Goal: Information Seeking & Learning: Learn about a topic

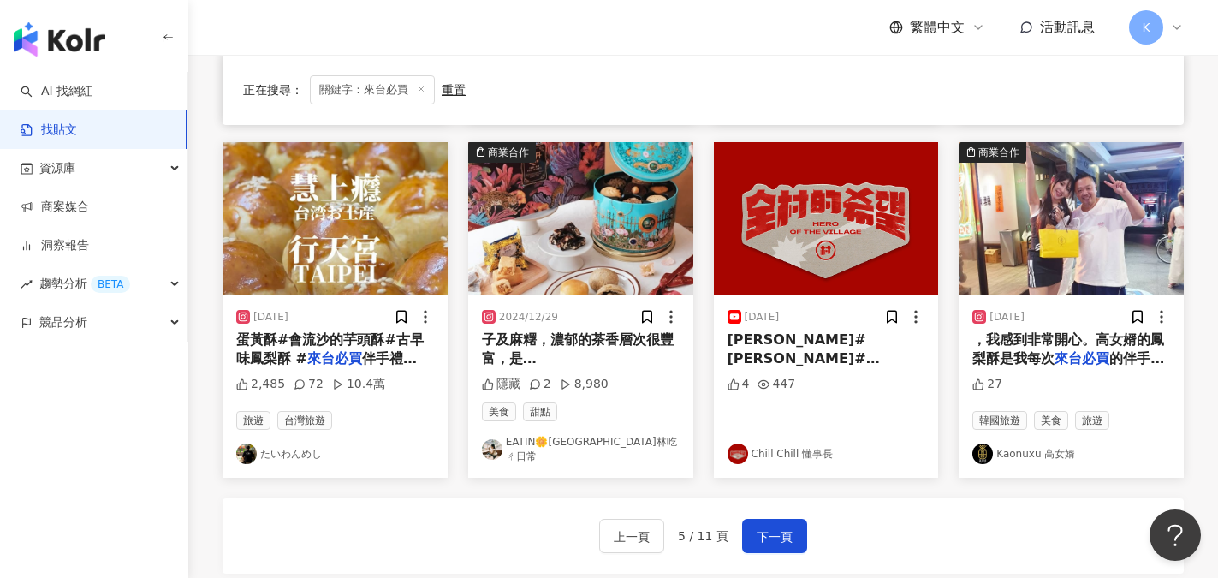
scroll to position [856, 0]
click at [287, 447] on link "たいわんめし" at bounding box center [335, 453] width 198 height 21
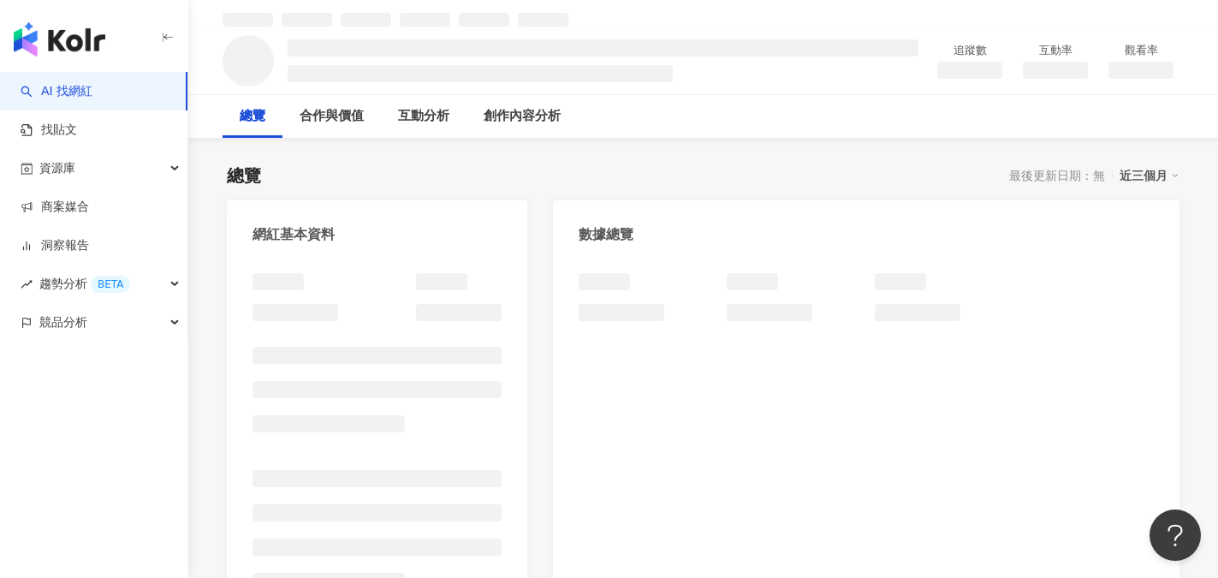
scroll to position [86, 0]
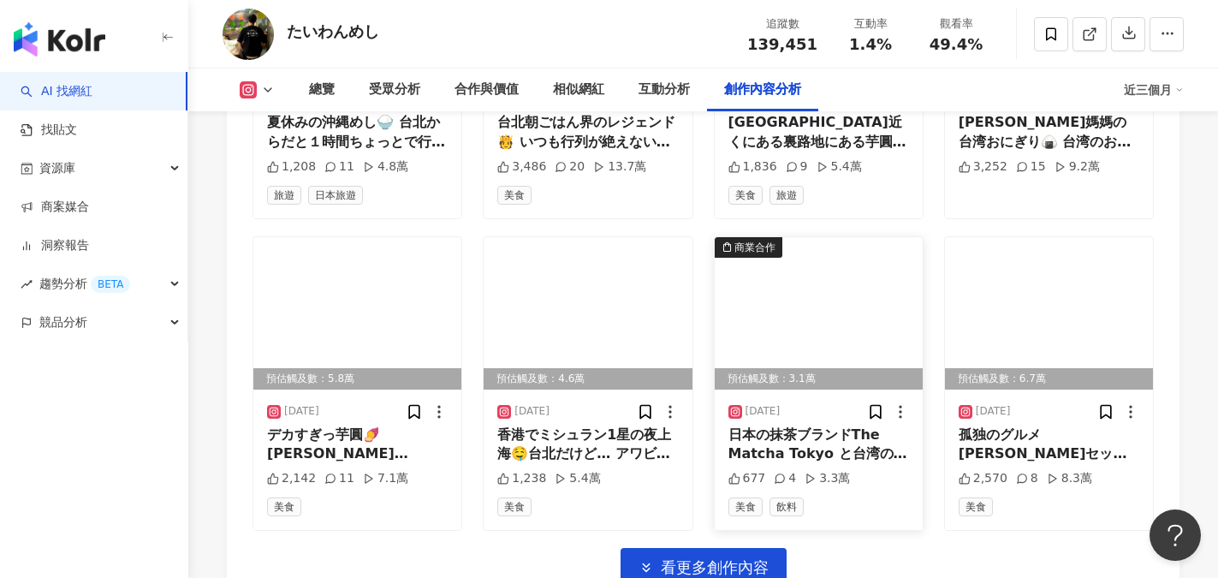
scroll to position [6075, 0]
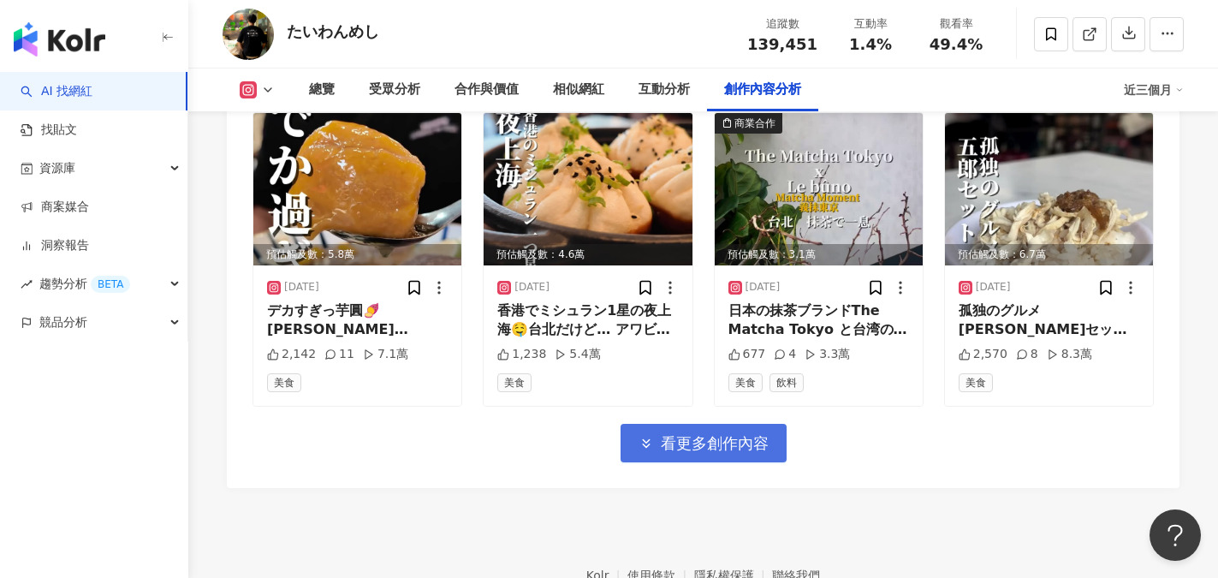
click at [715, 441] on span "看更多創作內容" at bounding box center [715, 443] width 108 height 19
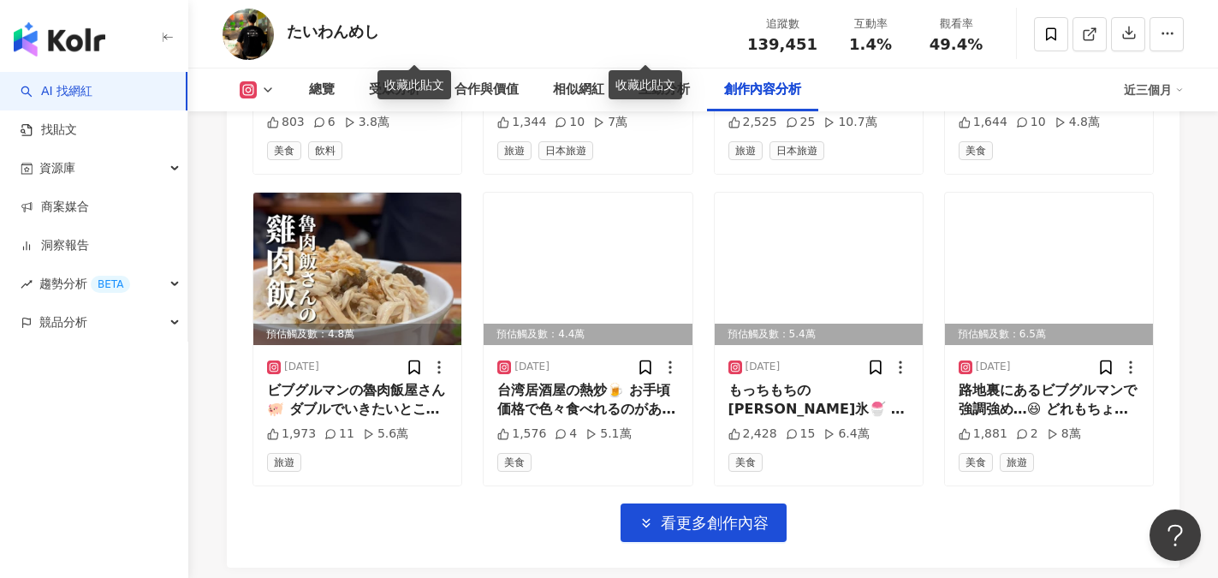
scroll to position [7101, 0]
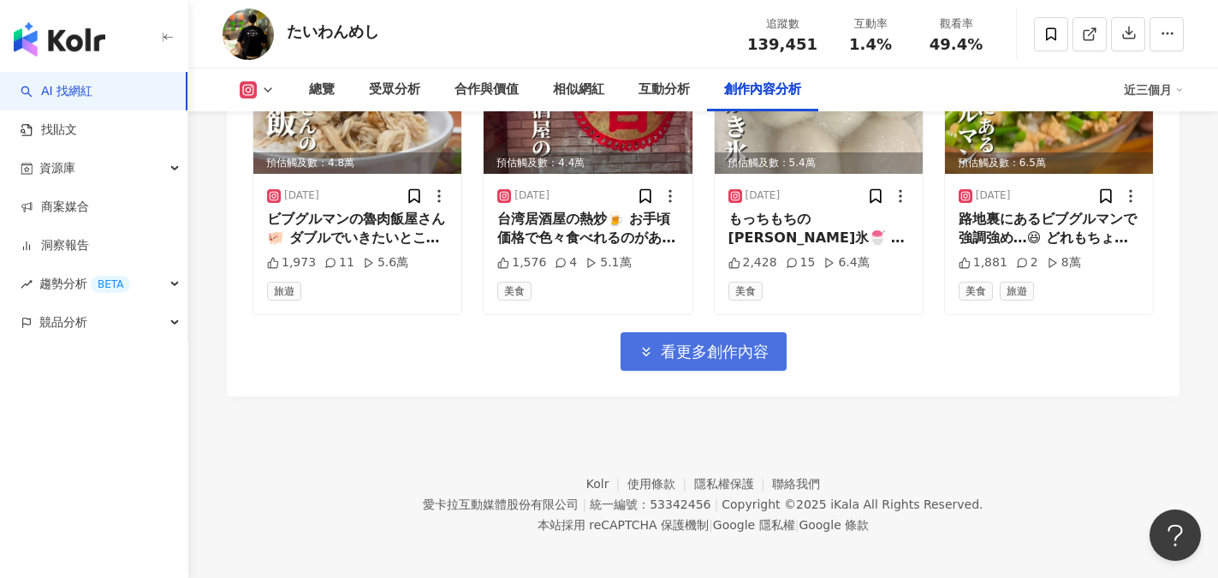
click at [679, 342] on span "看更多創作內容" at bounding box center [715, 351] width 108 height 19
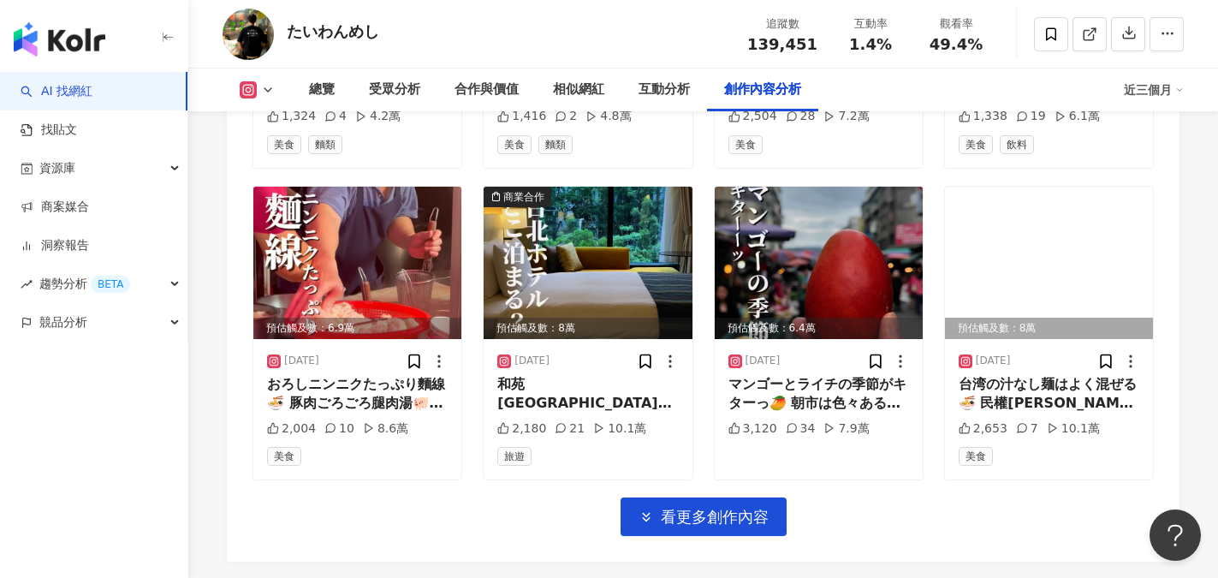
scroll to position [8042, 0]
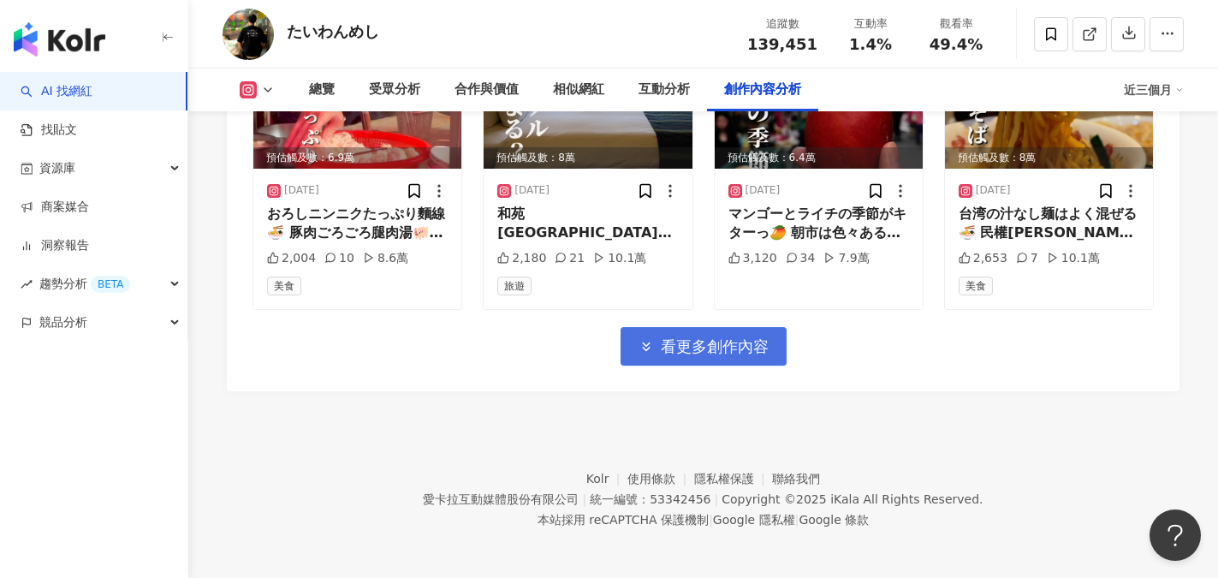
click at [737, 341] on span "看更多創作內容" at bounding box center [715, 346] width 108 height 19
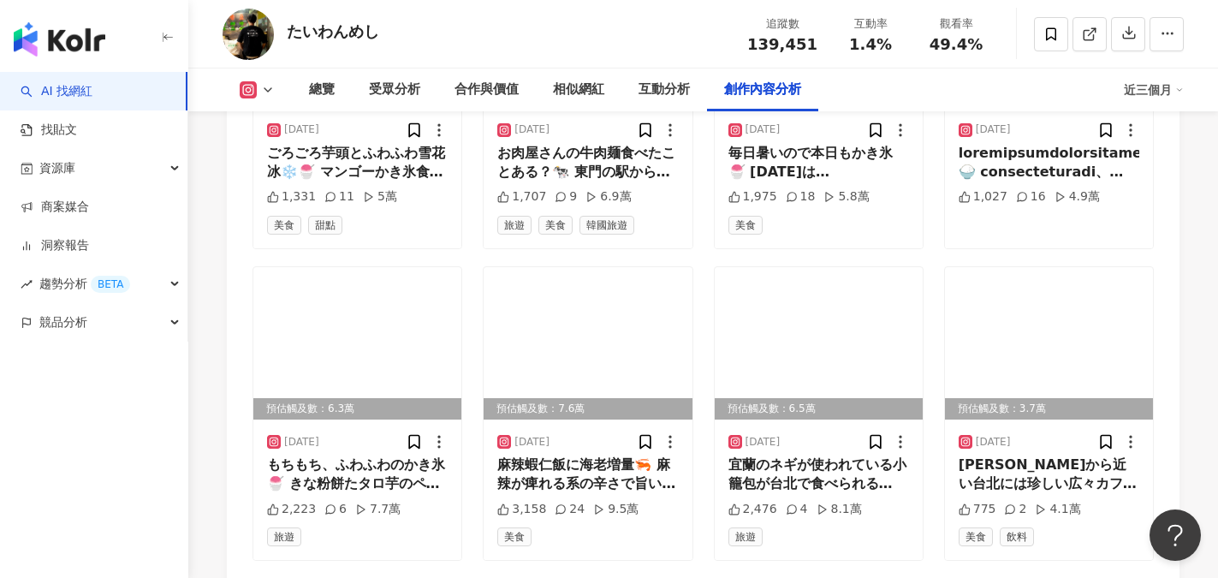
scroll to position [8977, 0]
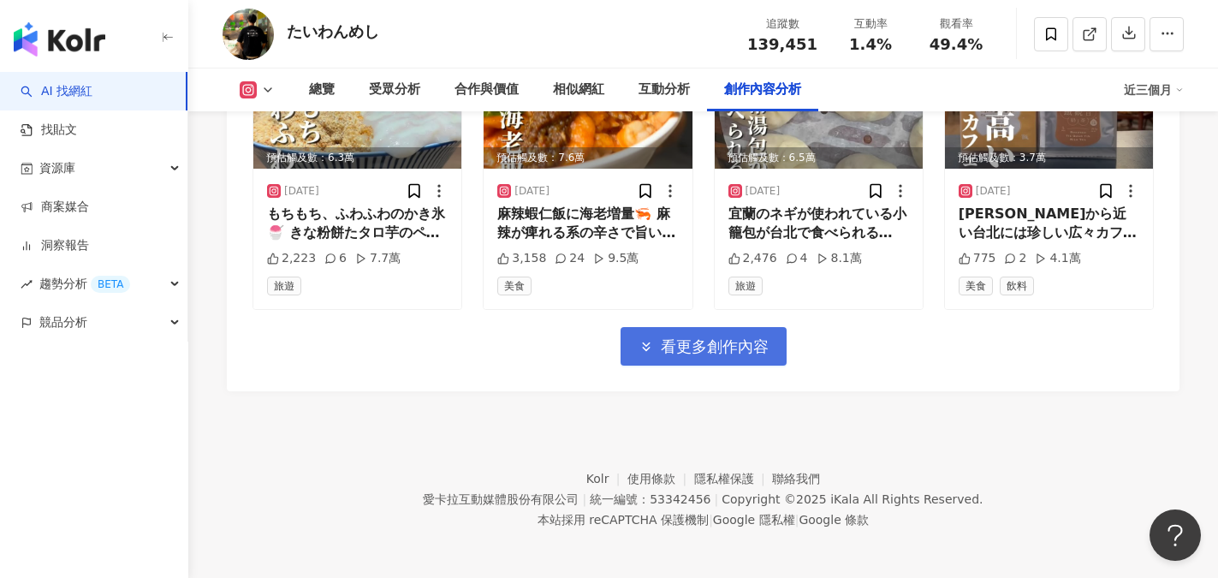
click at [738, 341] on span "看更多創作內容" at bounding box center [715, 346] width 108 height 19
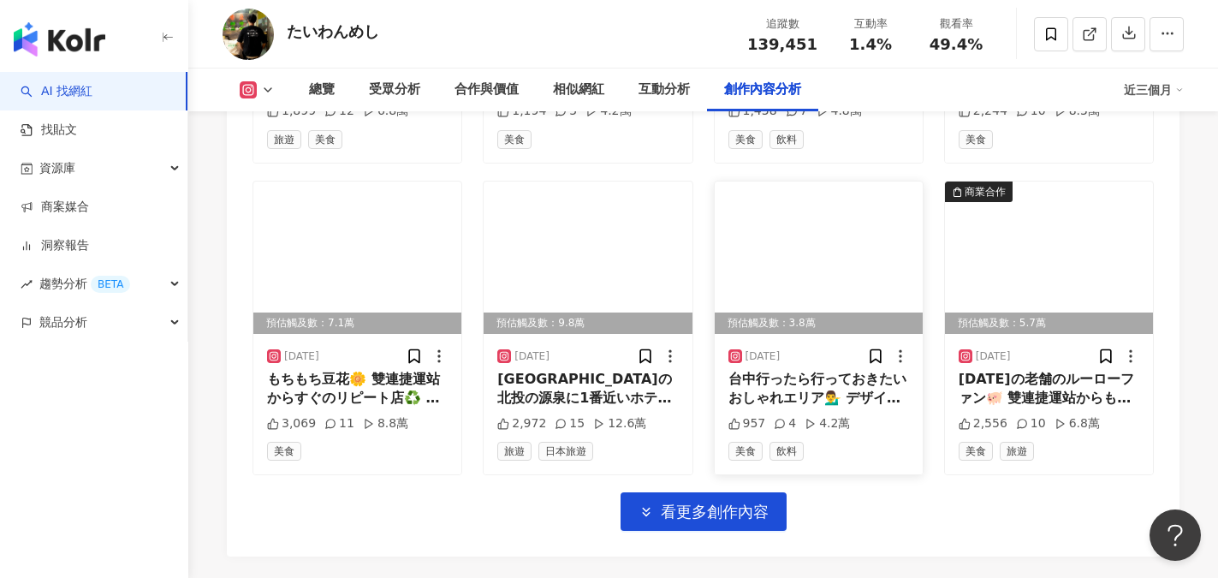
scroll to position [9912, 0]
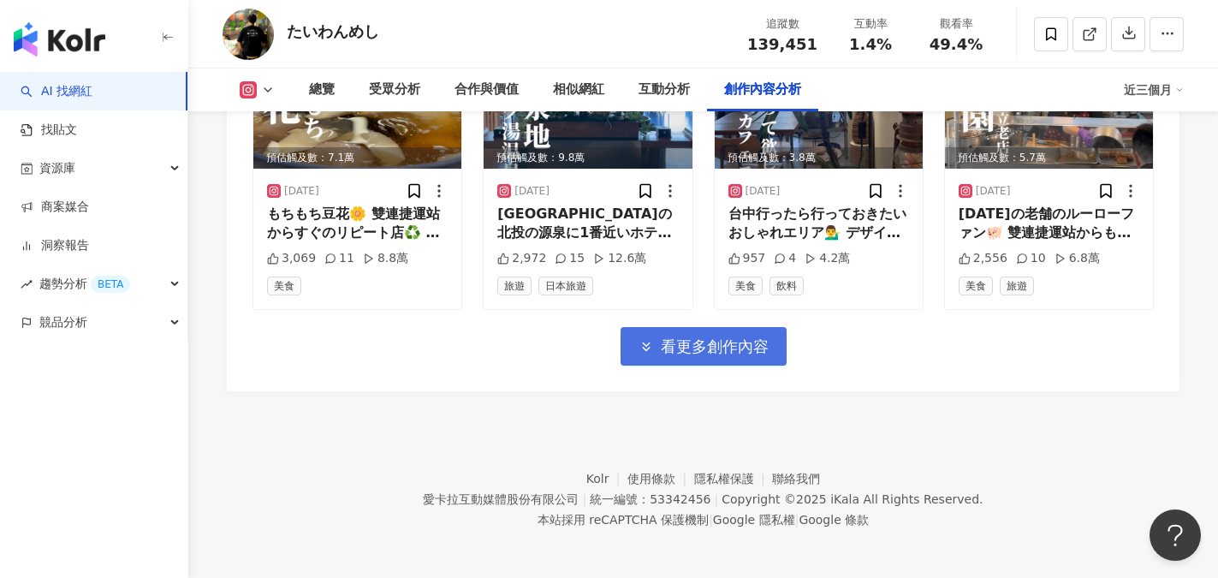
click at [747, 341] on span "看更多創作內容" at bounding box center [715, 346] width 108 height 19
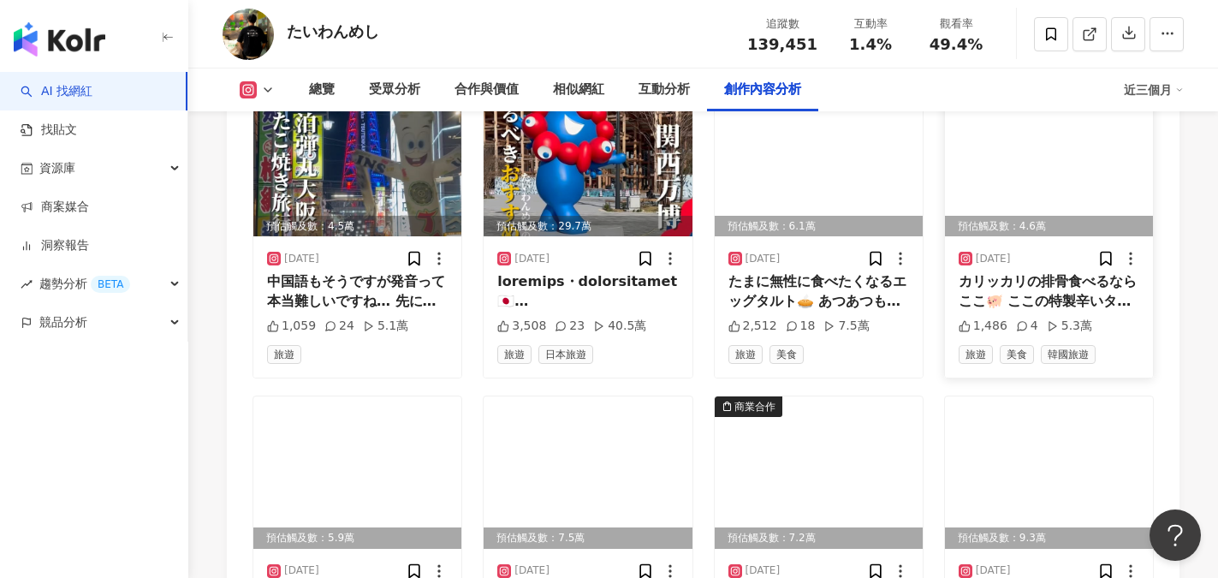
scroll to position [10340, 0]
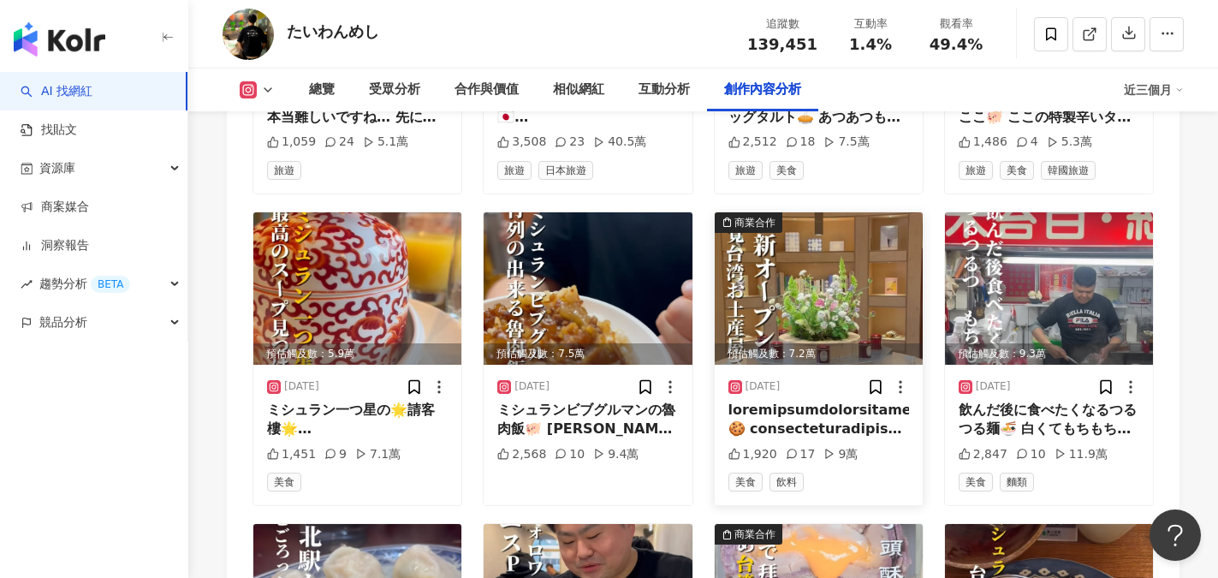
click at [808, 319] on img at bounding box center [818, 288] width 208 height 152
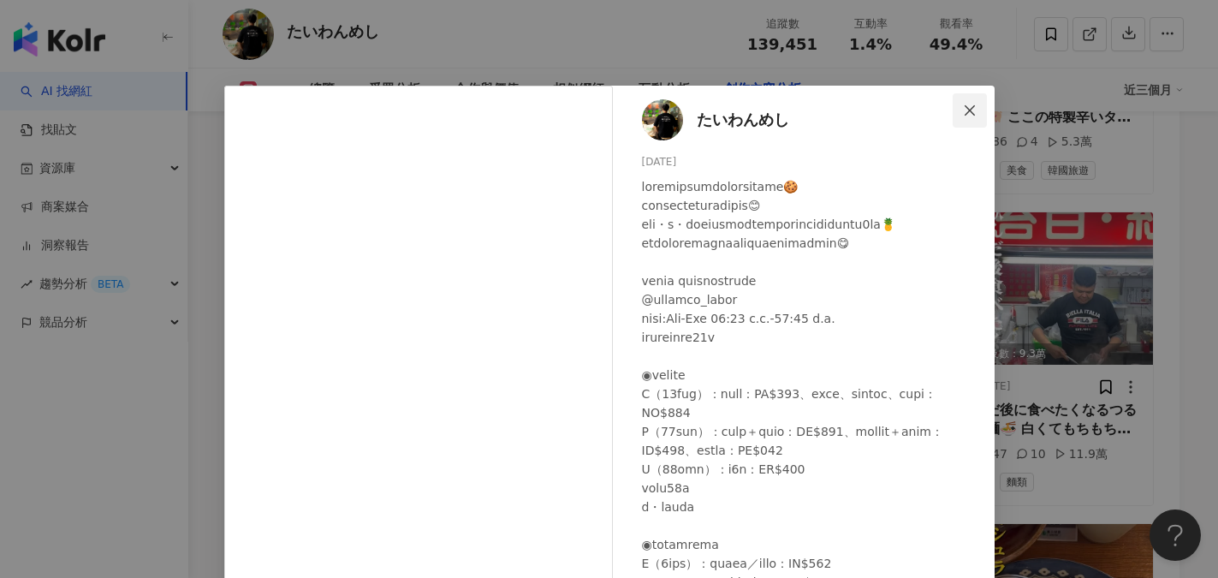
scroll to position [10169, 0]
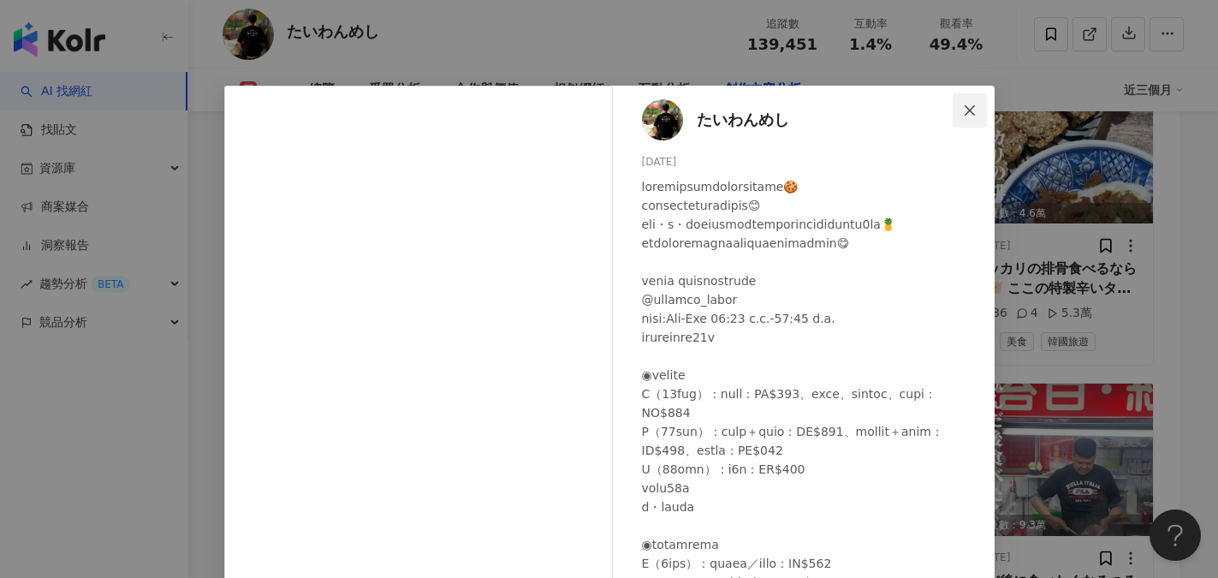
click at [964, 112] on icon "close" at bounding box center [969, 109] width 10 height 10
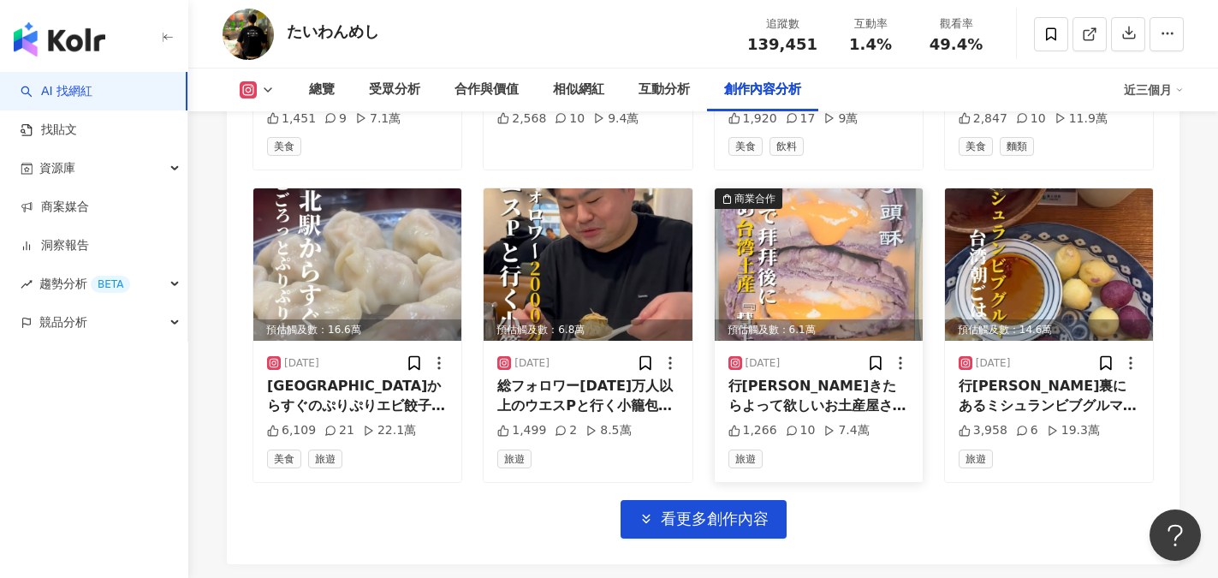
scroll to position [10682, 0]
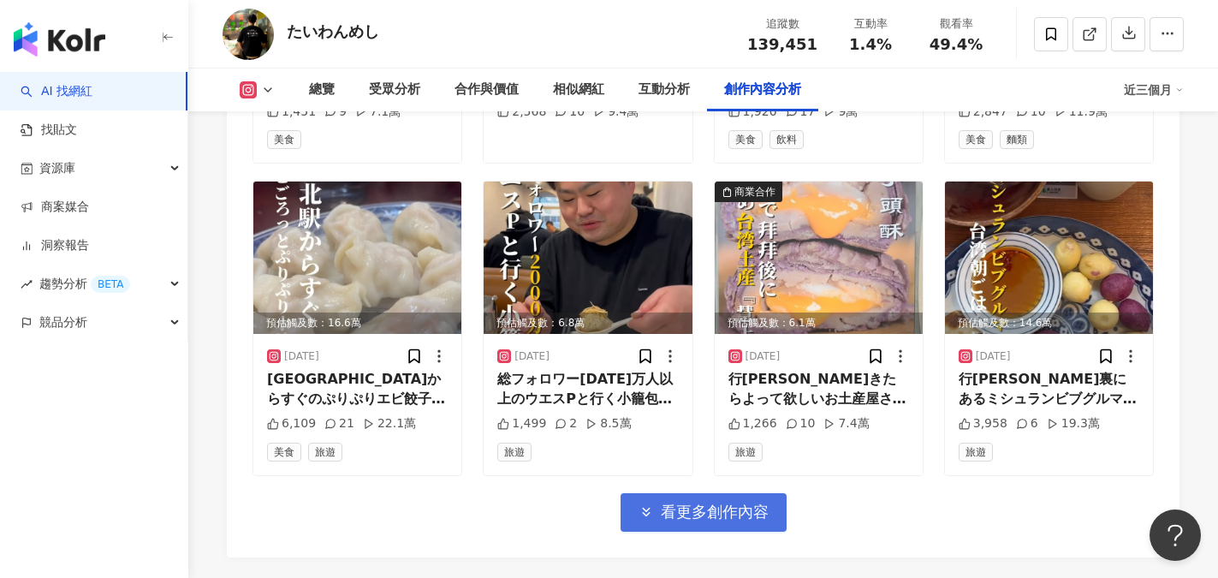
click at [732, 502] on span "看更多創作內容" at bounding box center [715, 511] width 108 height 19
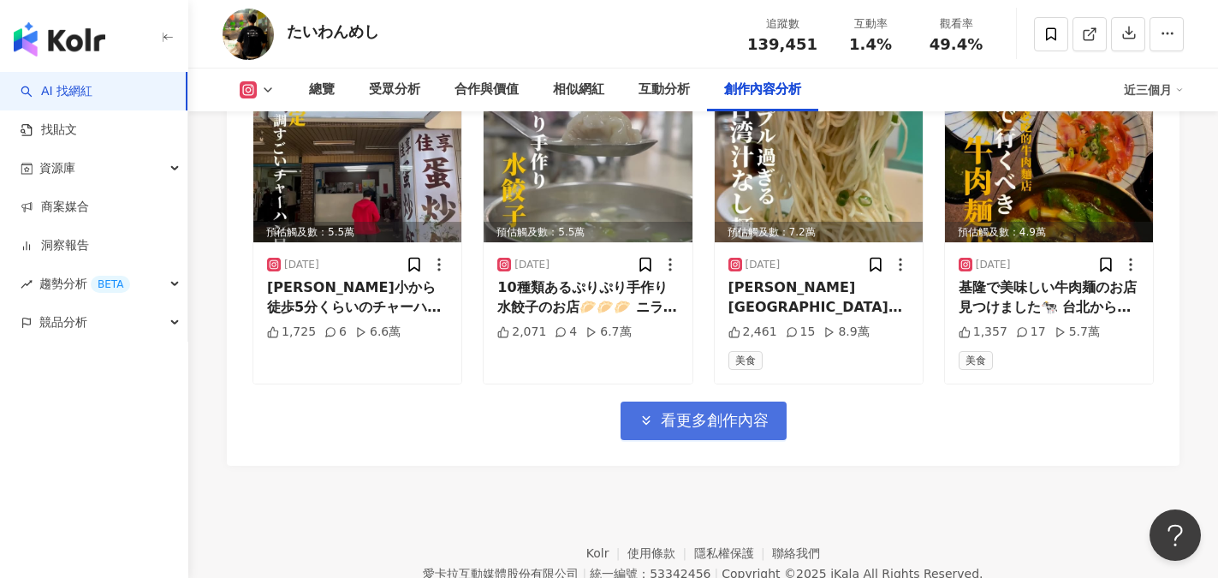
scroll to position [11709, 0]
click at [674, 417] on span "看更多創作內容" at bounding box center [715, 420] width 108 height 19
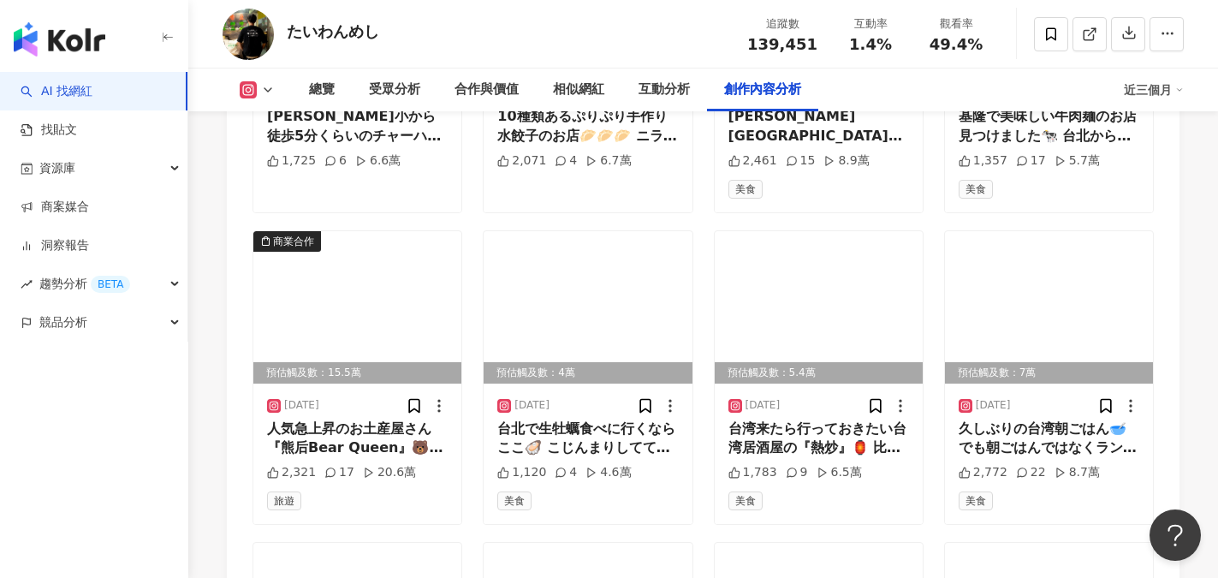
scroll to position [11966, 0]
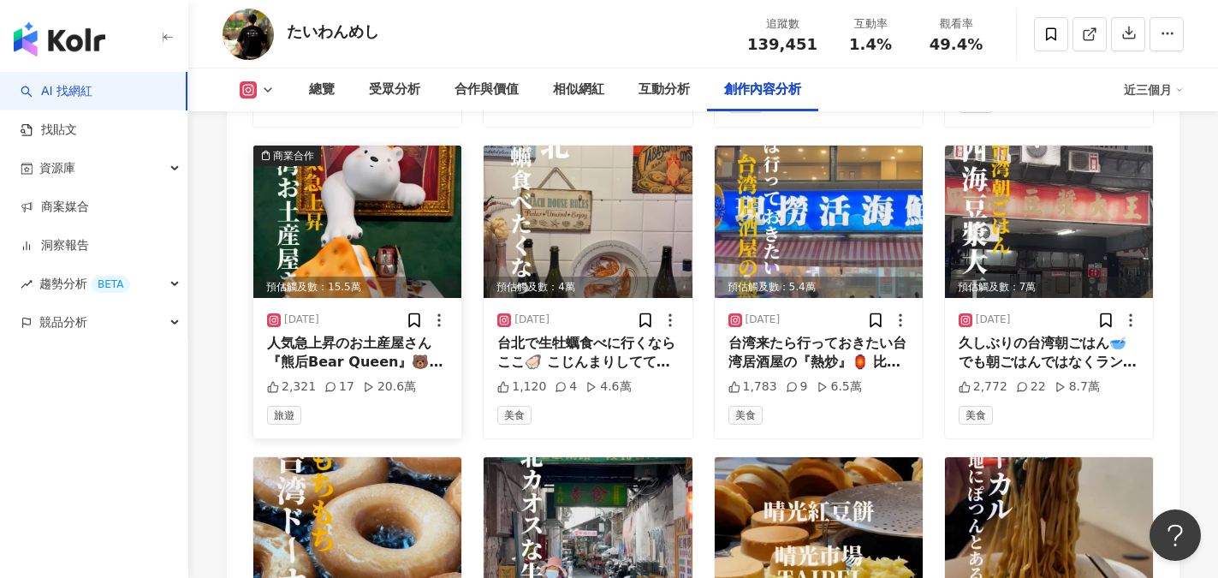
click at [326, 345] on div "人気急上昇のお土産屋さん『熊后Bear Queen』🐻 [PERSON_NAME]の人気スポット[PERSON_NAME][GEOGRAPHIC_DATA]の…" at bounding box center [357, 353] width 181 height 39
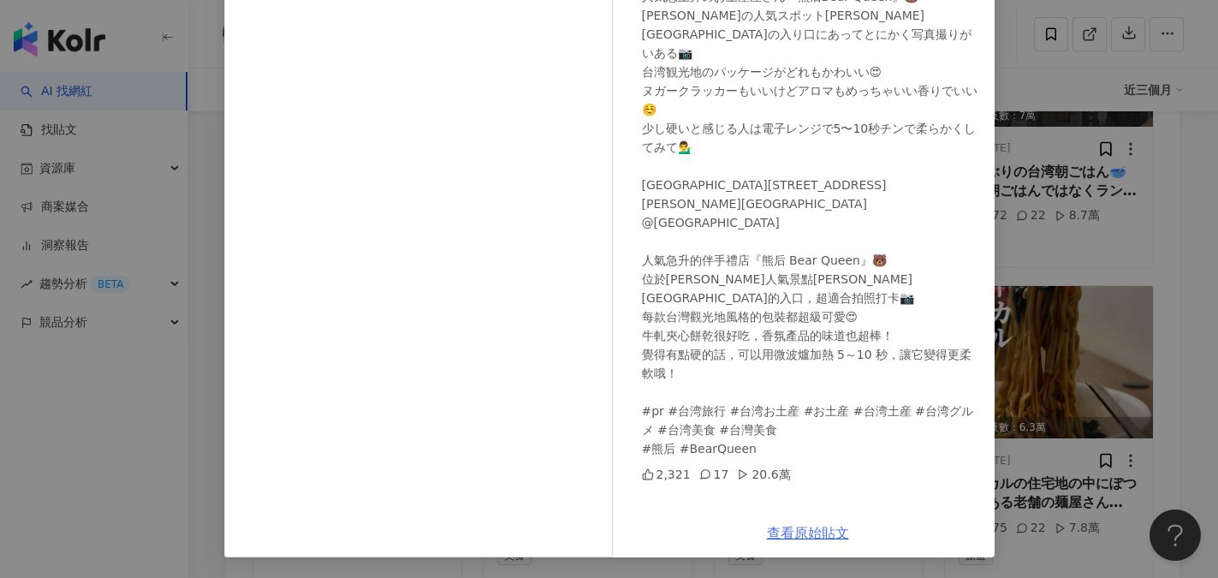
scroll to position [12308, 0]
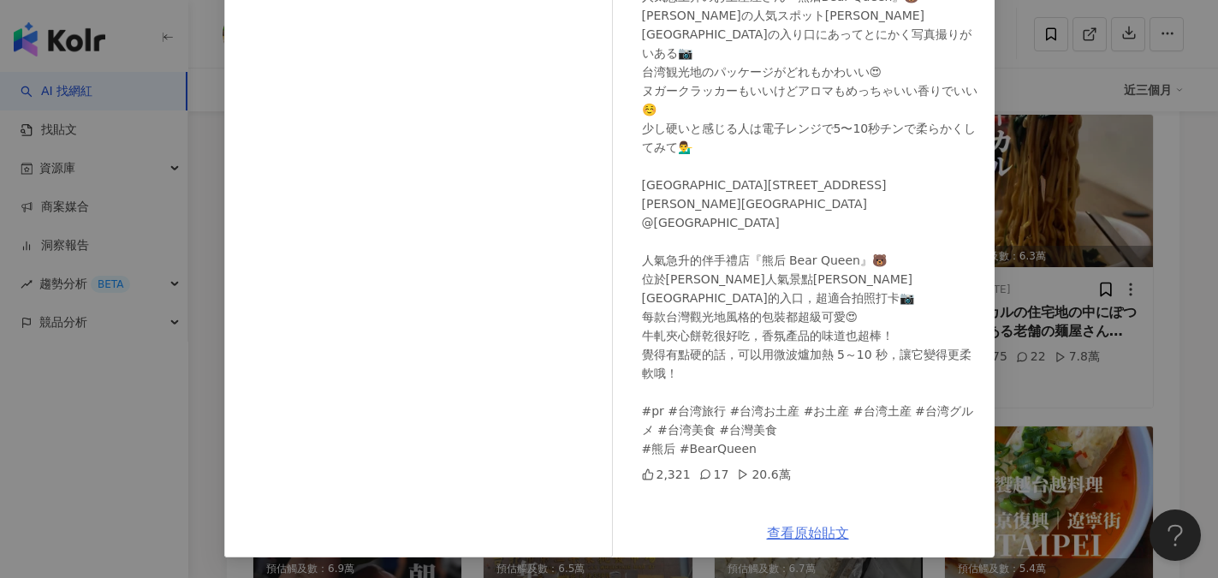
click at [808, 541] on link "查看原始貼文" at bounding box center [808, 532] width 82 height 16
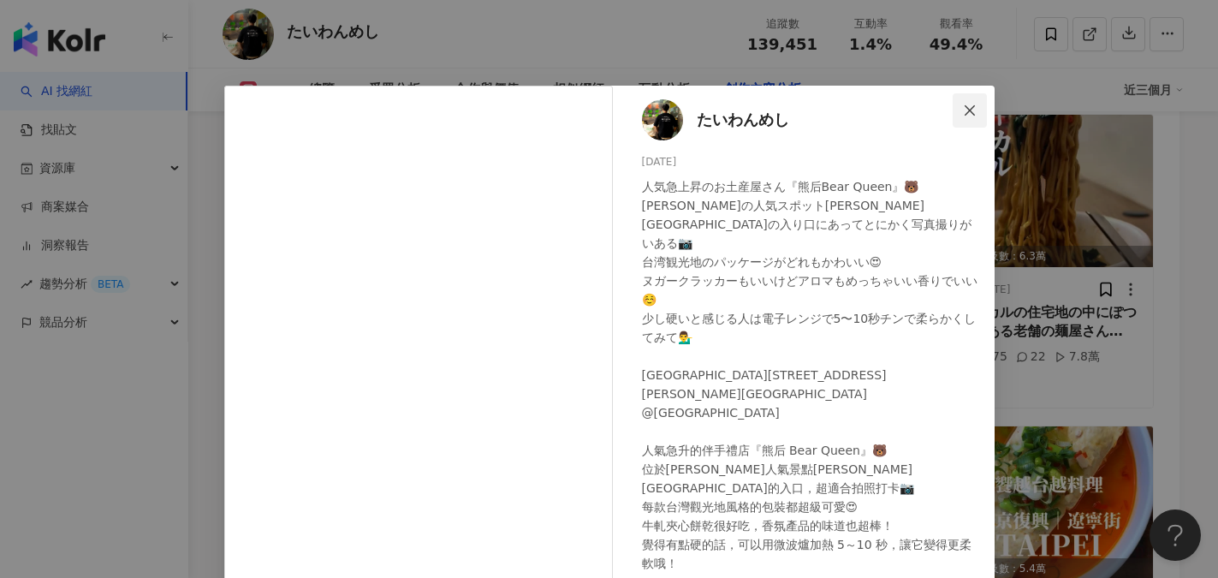
click at [963, 109] on icon "close" at bounding box center [970, 111] width 14 height 14
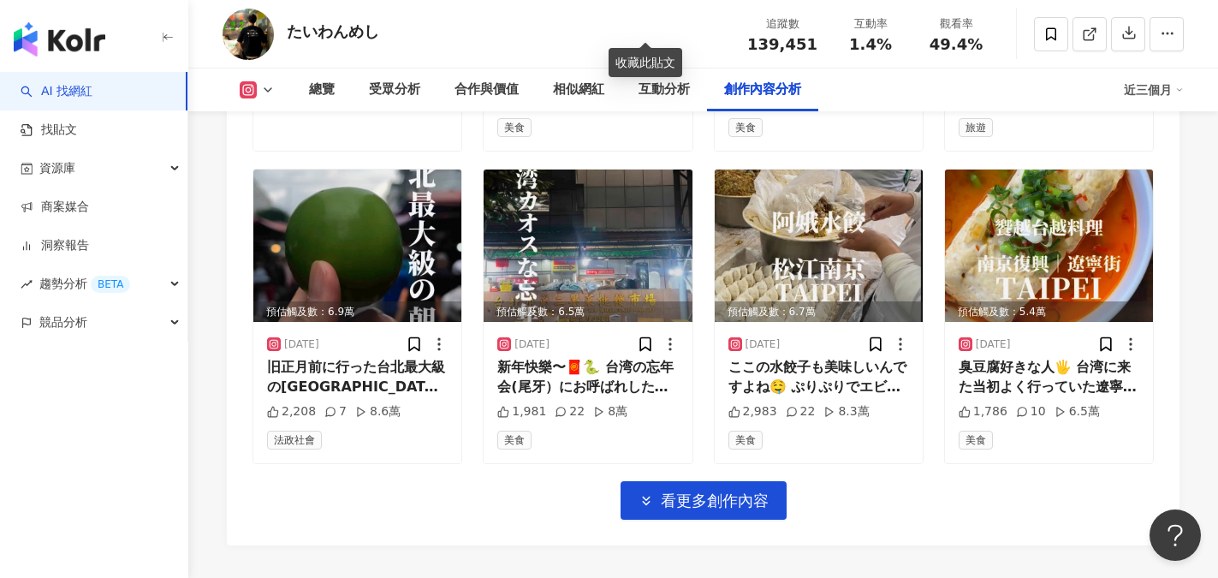
scroll to position [12650, 0]
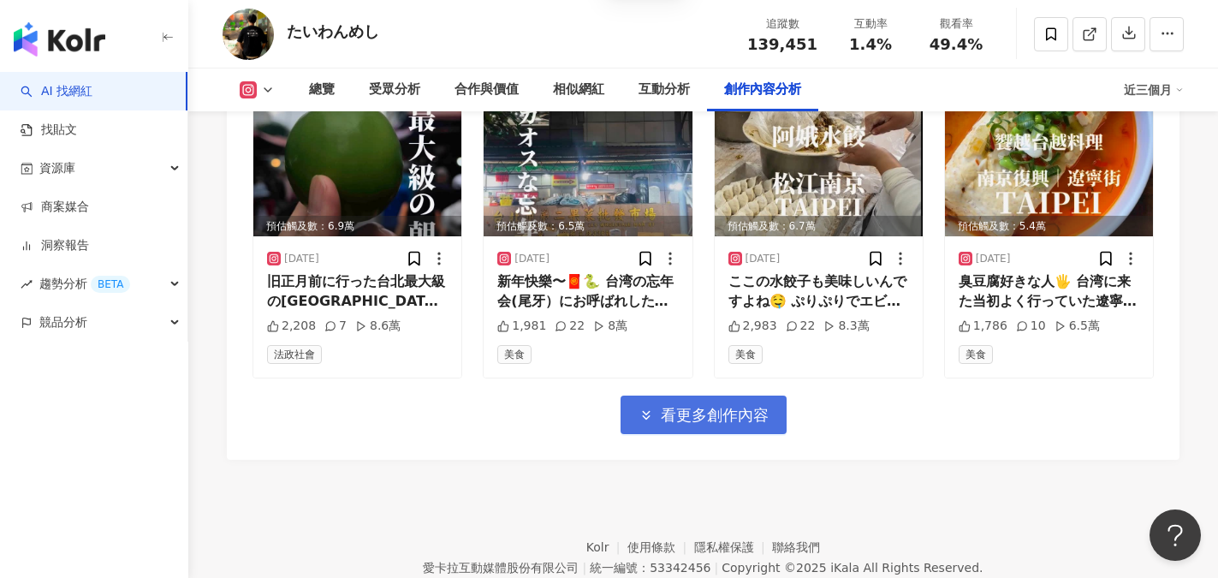
click at [708, 408] on span "看更多創作內容" at bounding box center [715, 415] width 108 height 19
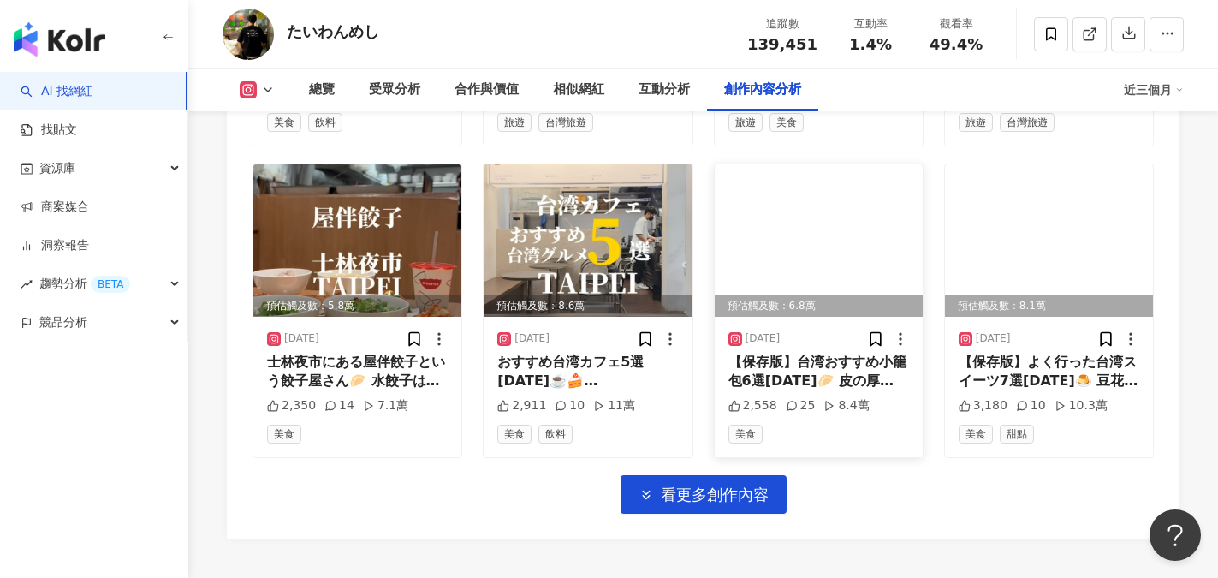
scroll to position [13654, 0]
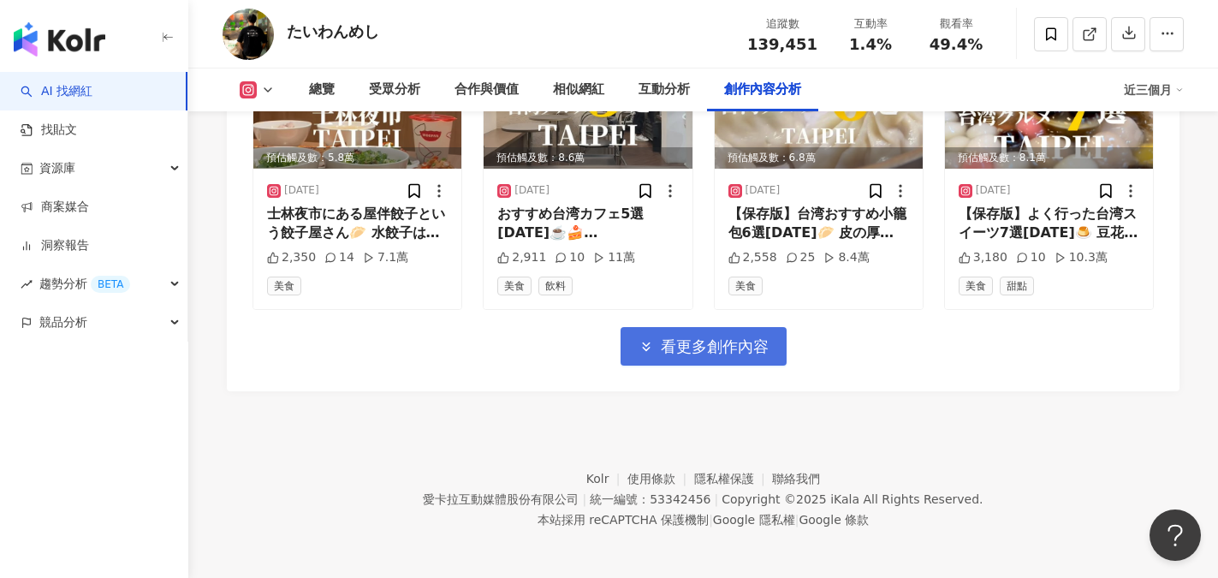
click at [718, 344] on span "看更多創作內容" at bounding box center [715, 346] width 108 height 19
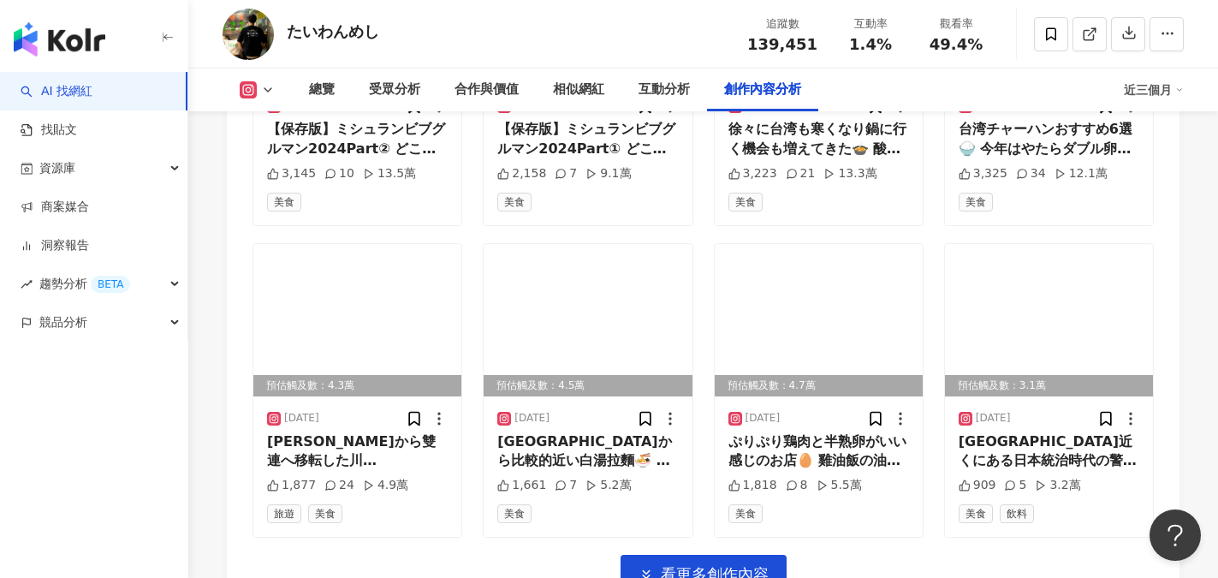
scroll to position [14589, 0]
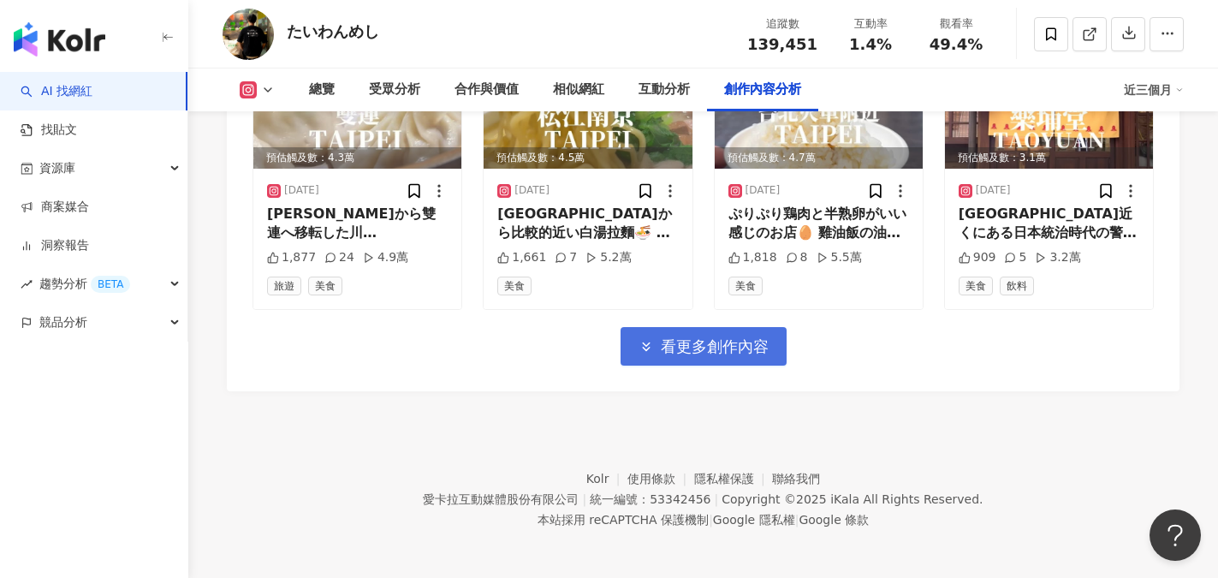
click at [699, 353] on button "看更多創作內容" at bounding box center [703, 346] width 166 height 39
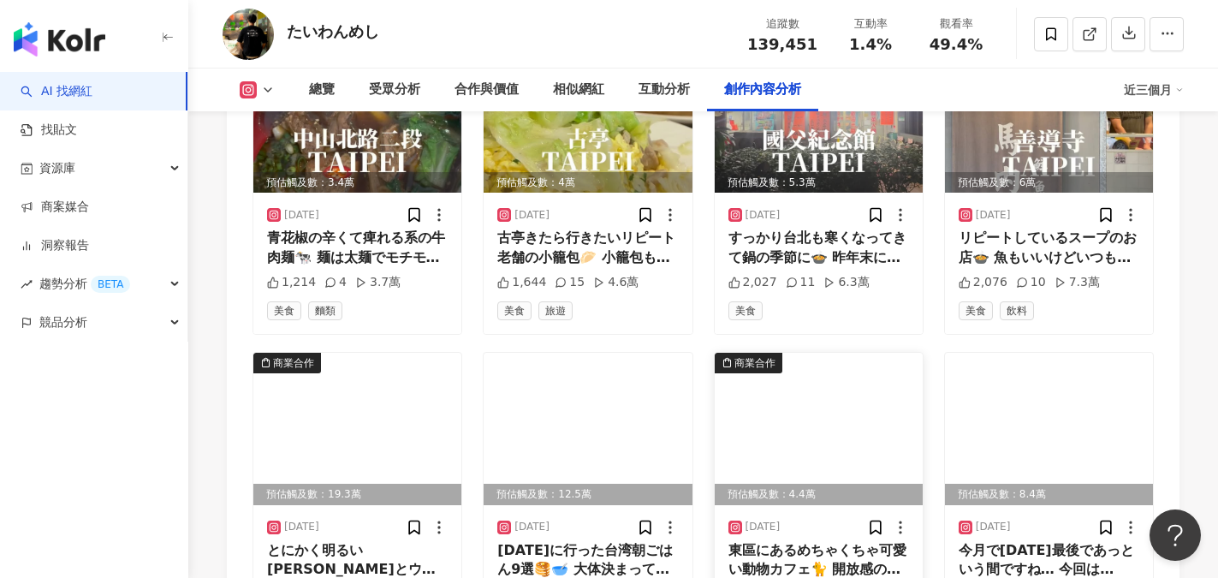
scroll to position [15444, 0]
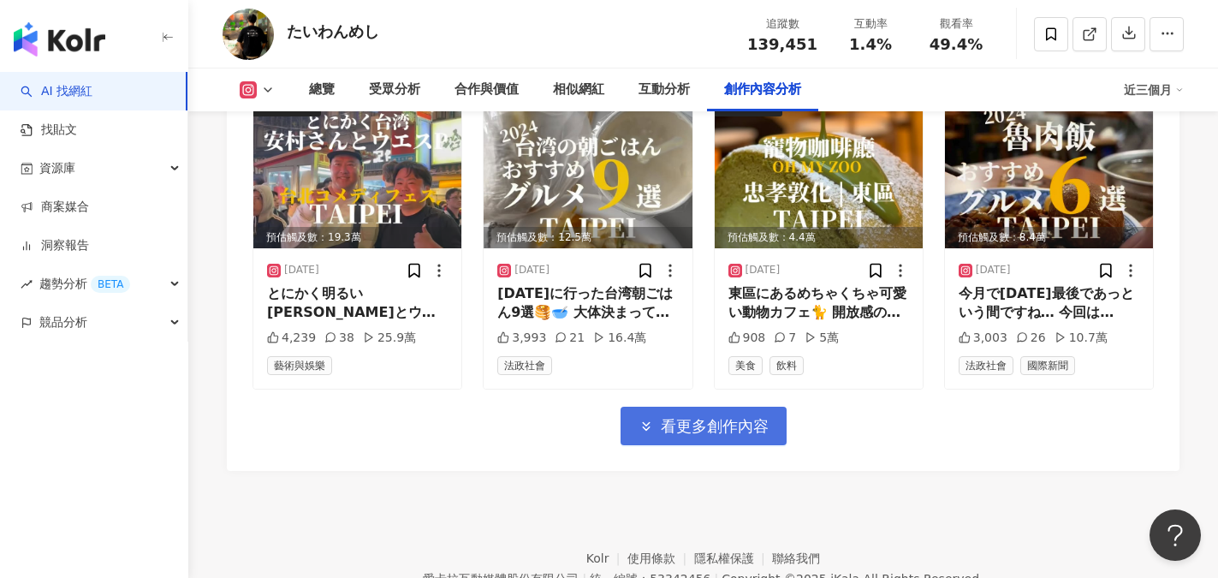
click at [750, 429] on span "看更多創作內容" at bounding box center [715, 426] width 108 height 19
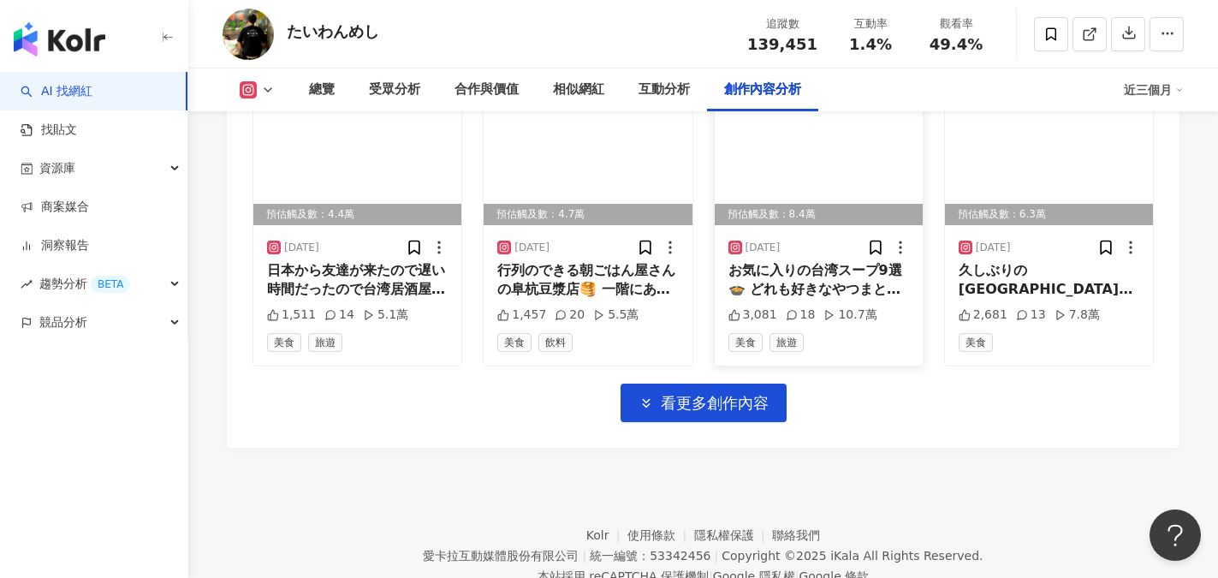
scroll to position [16232, 0]
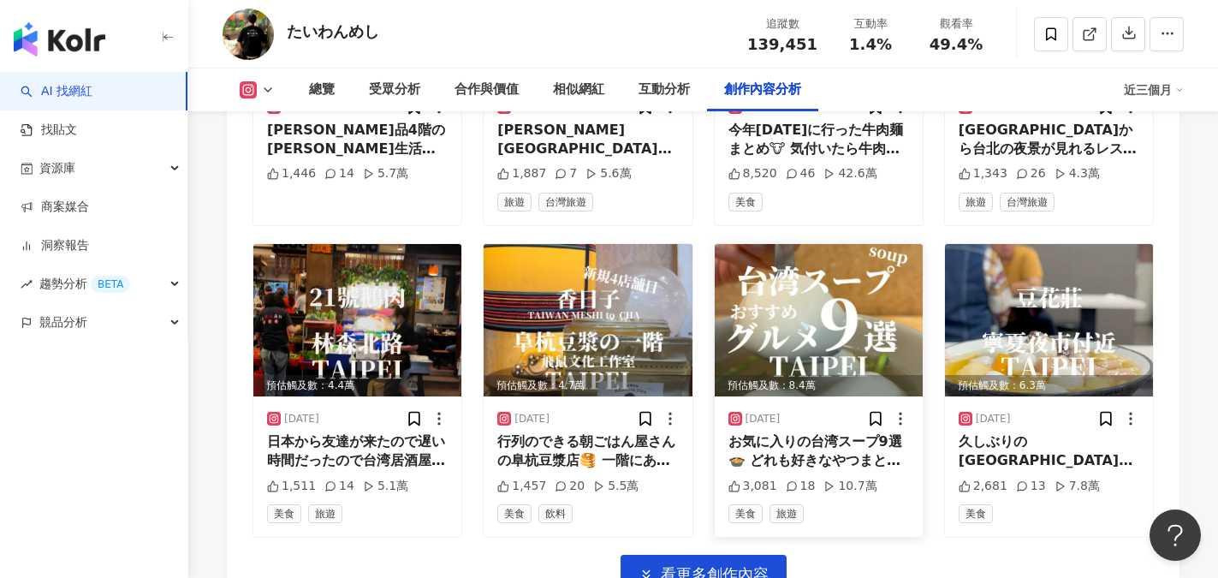
click at [806, 307] on img at bounding box center [818, 320] width 208 height 152
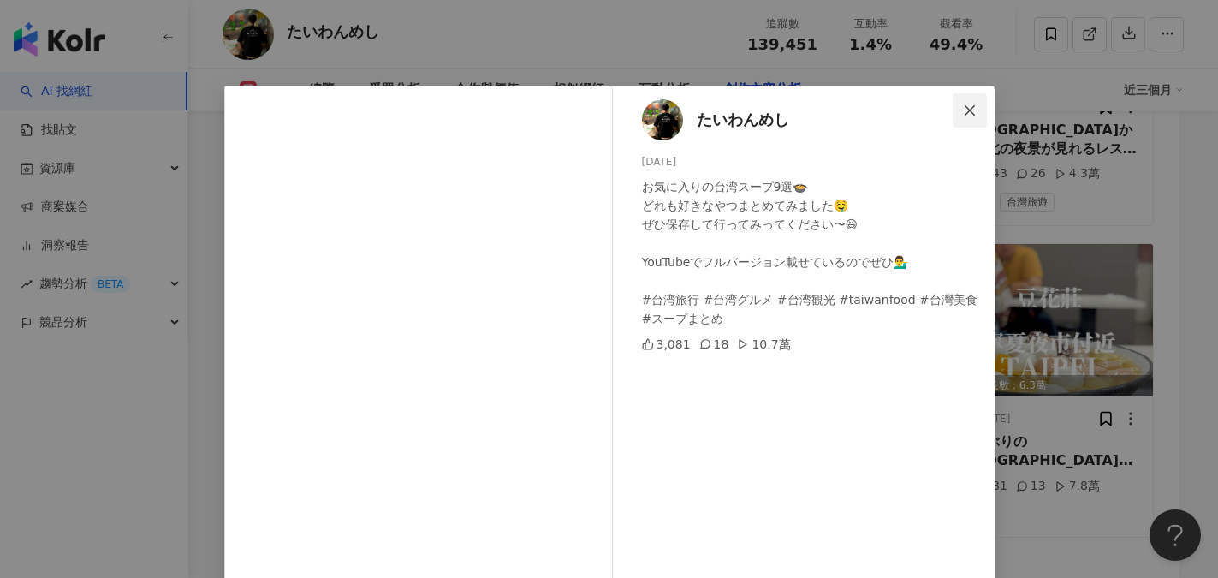
click at [963, 115] on icon "close" at bounding box center [970, 111] width 14 height 14
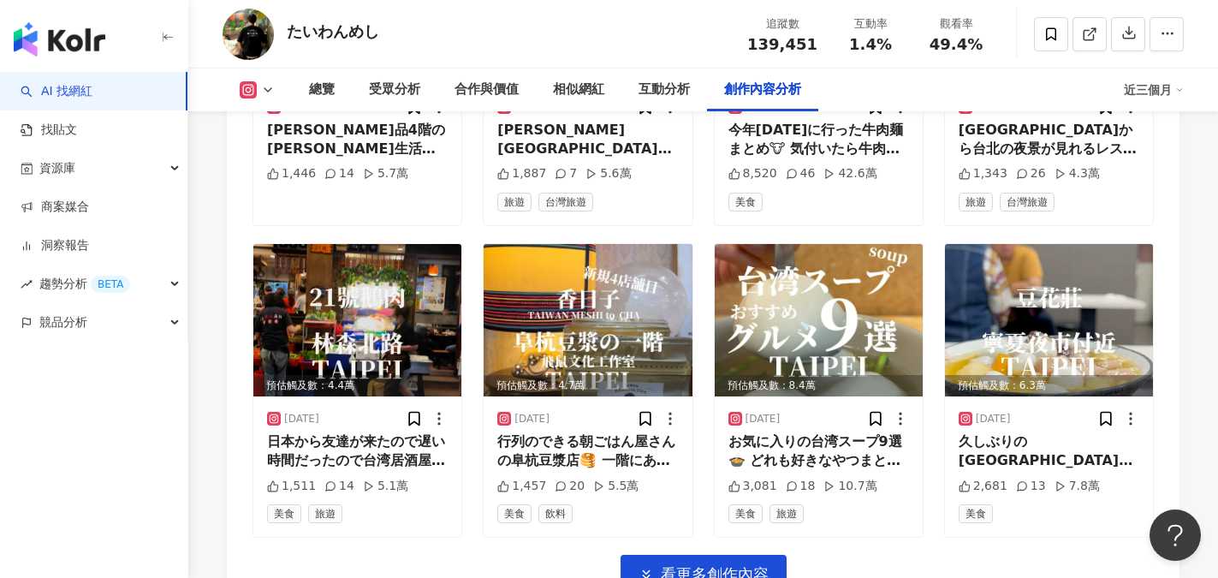
click at [460, 28] on div "たいわんめし 追蹤數 139,451 互動率 1.4% 觀看率 49.4%" at bounding box center [702, 34] width 1029 height 68
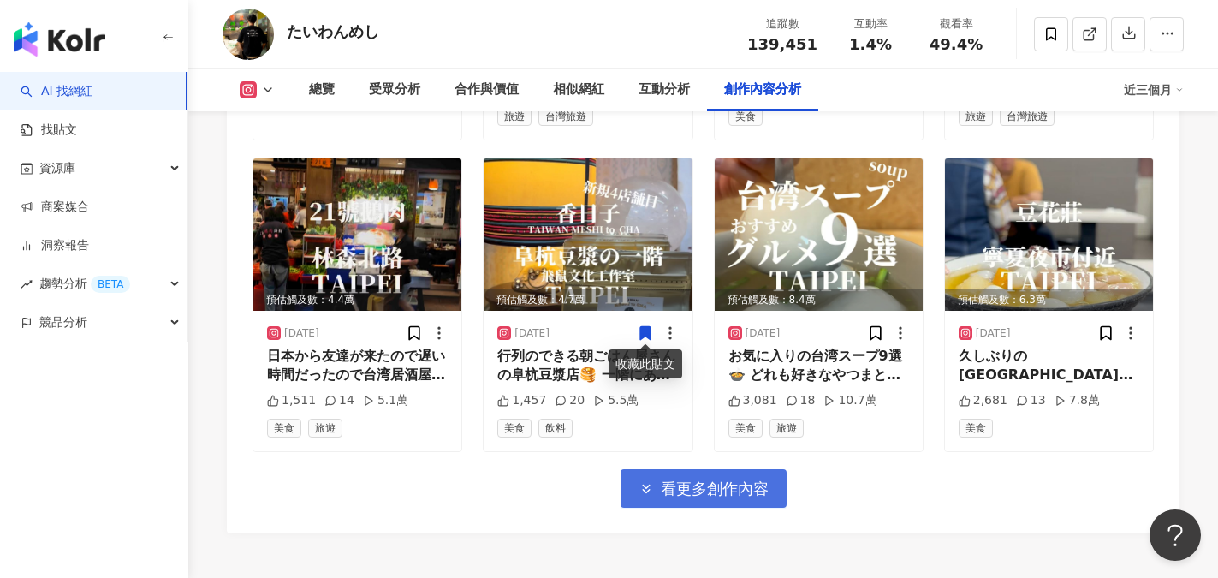
scroll to position [16460, 0]
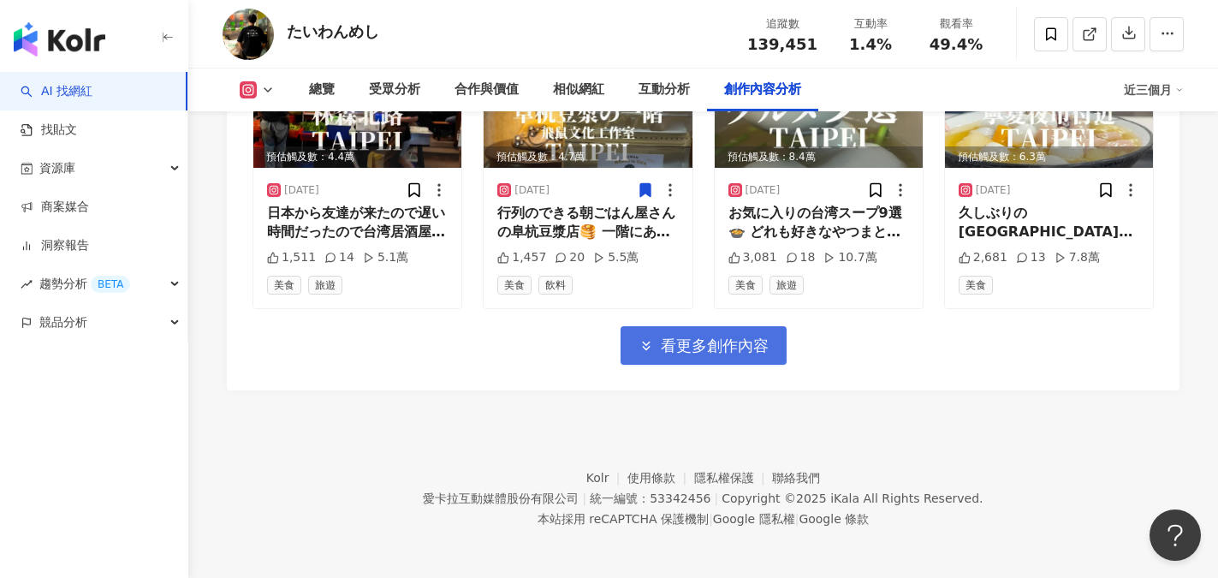
click at [706, 347] on span "看更多創作內容" at bounding box center [715, 345] width 108 height 19
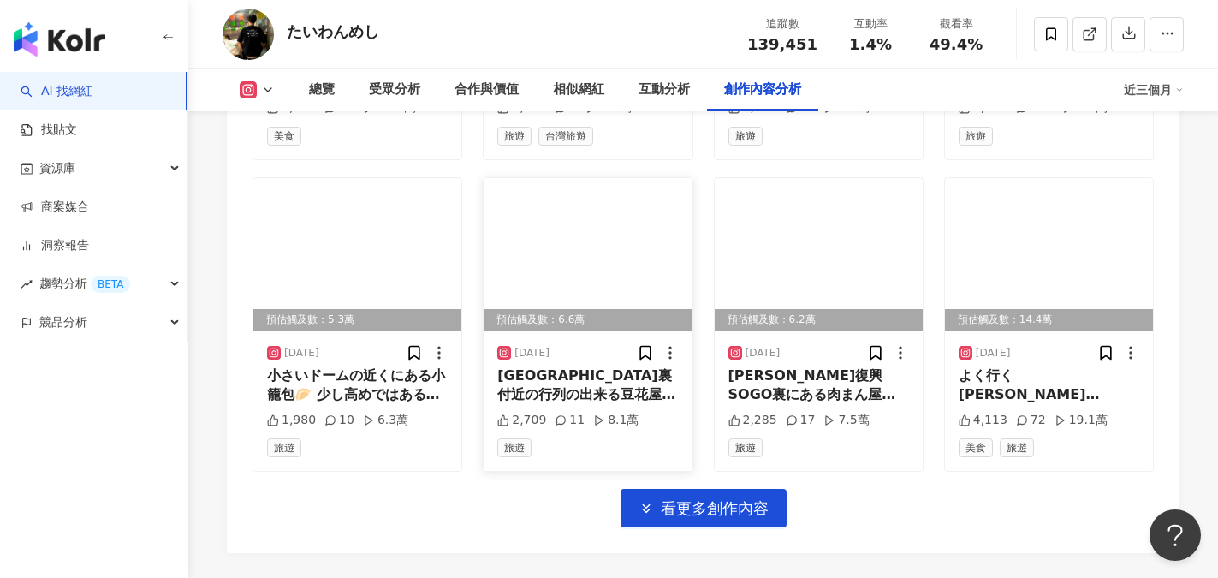
scroll to position [17316, 0]
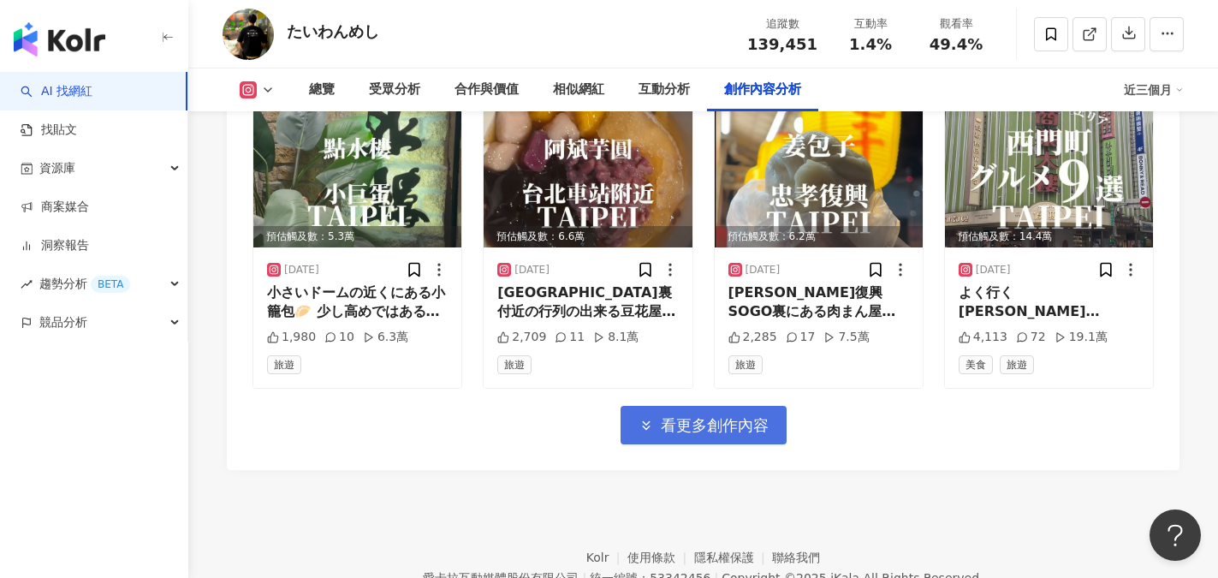
click at [673, 416] on span "看更多創作內容" at bounding box center [715, 425] width 108 height 19
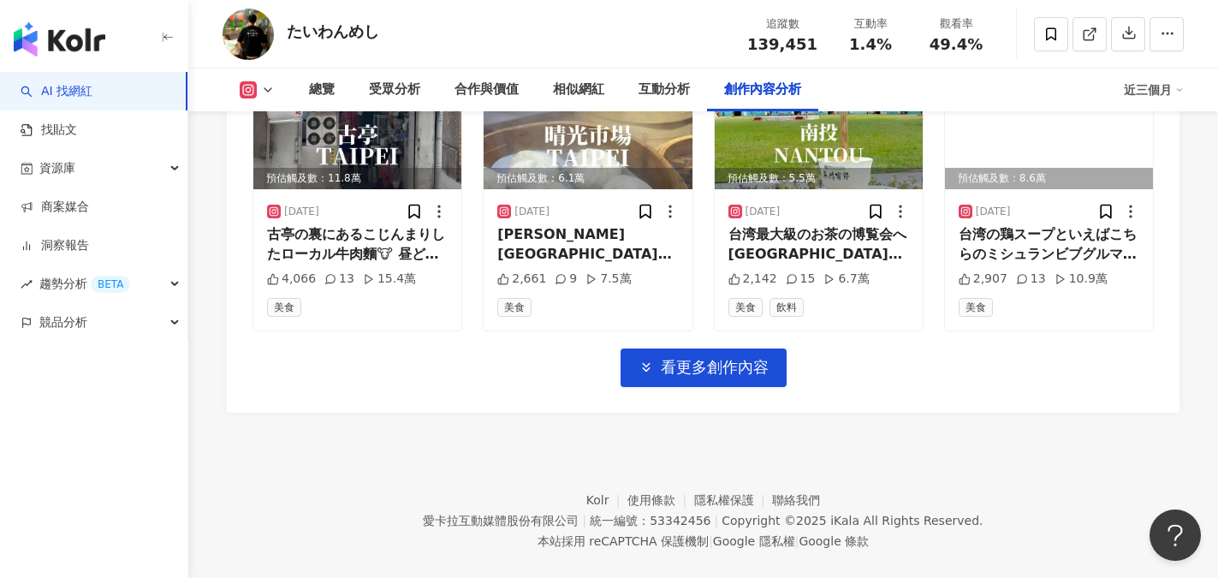
scroll to position [18330, 0]
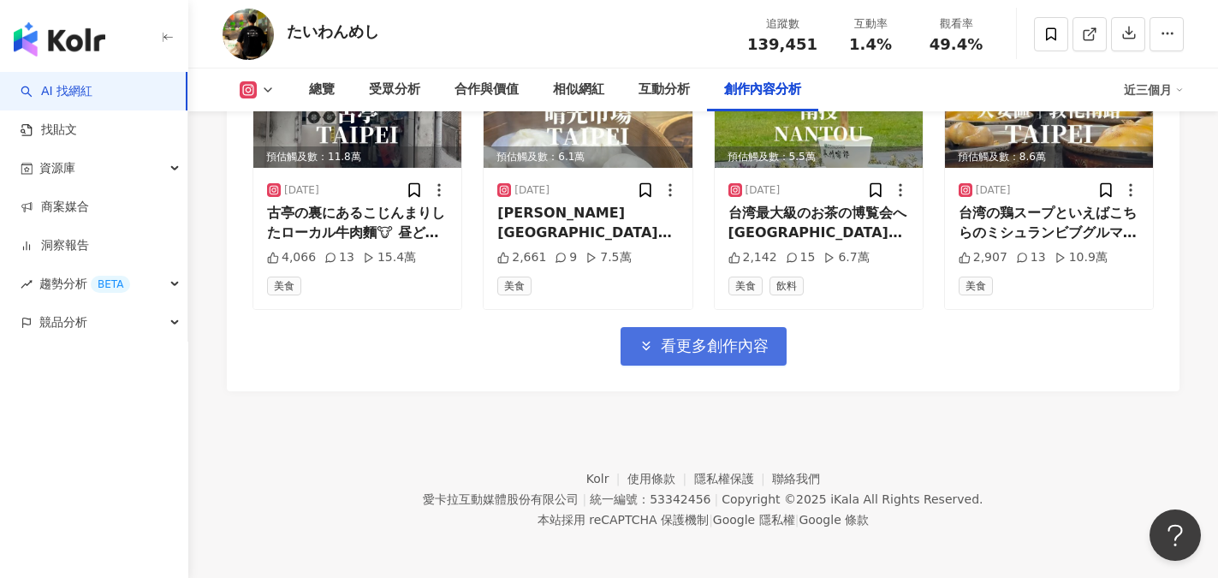
click at [704, 344] on span "看更多創作內容" at bounding box center [715, 345] width 108 height 19
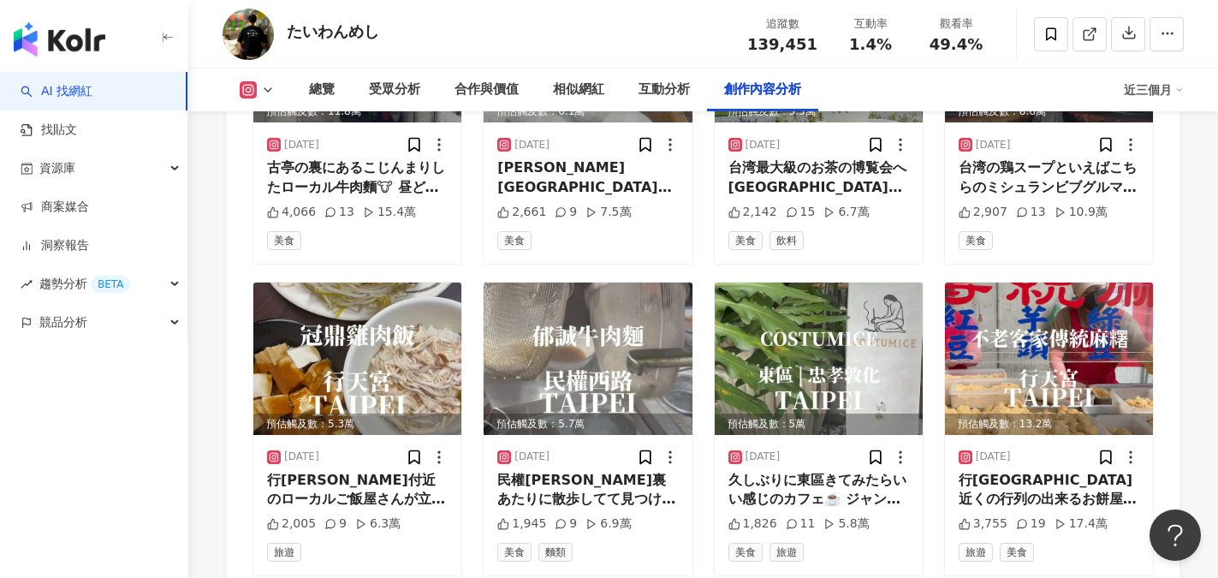
scroll to position [18416, 0]
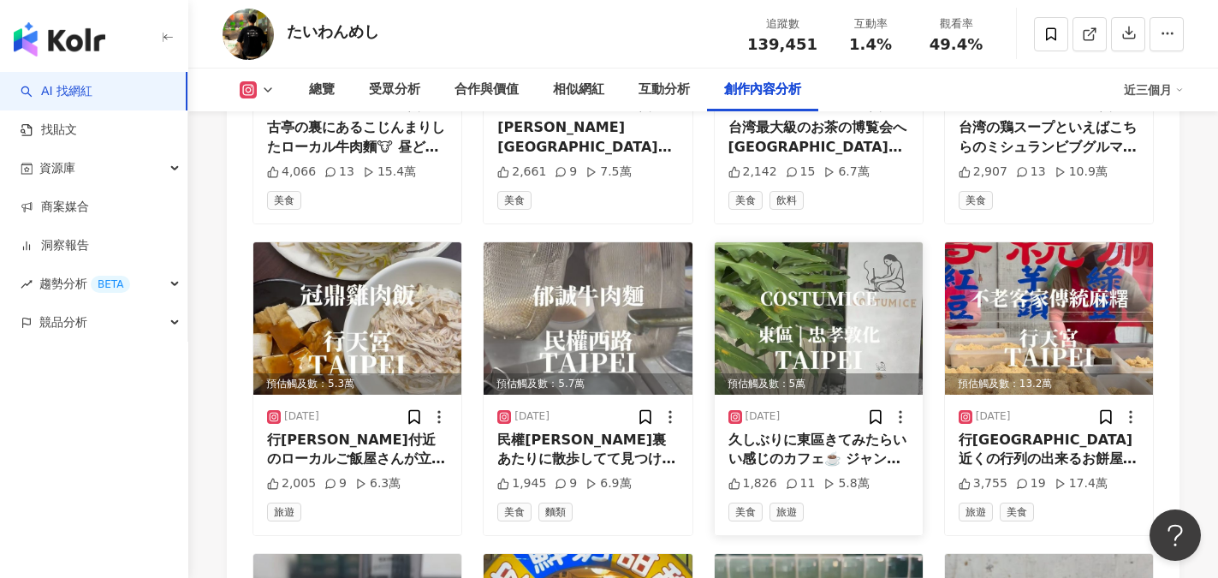
click at [854, 311] on img at bounding box center [818, 318] width 208 height 152
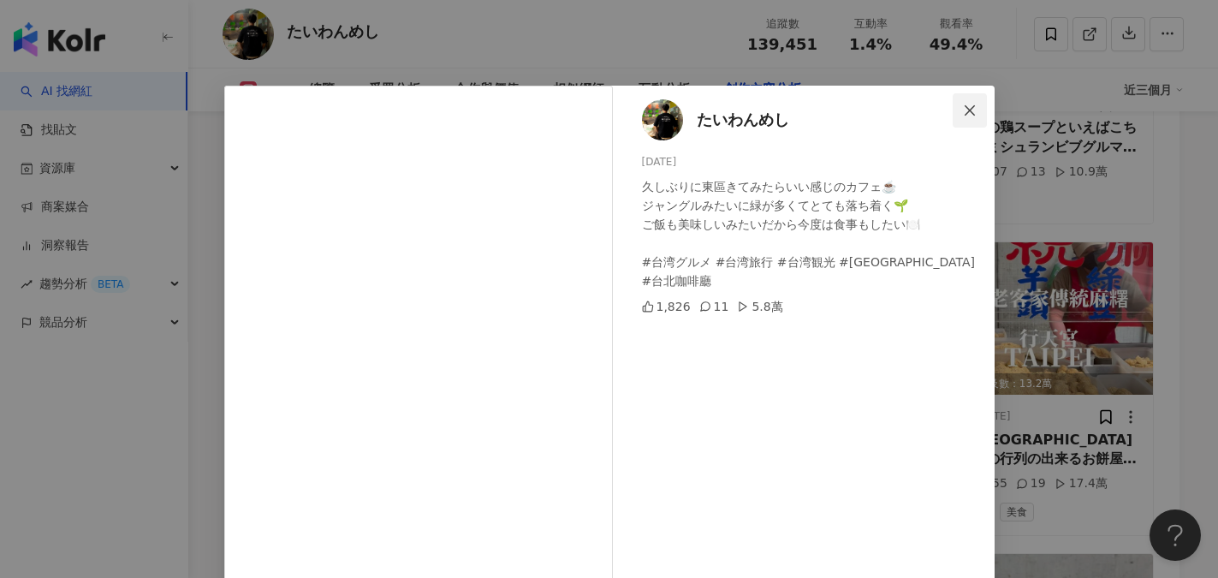
click at [960, 117] on button "Close" at bounding box center [969, 110] width 34 height 34
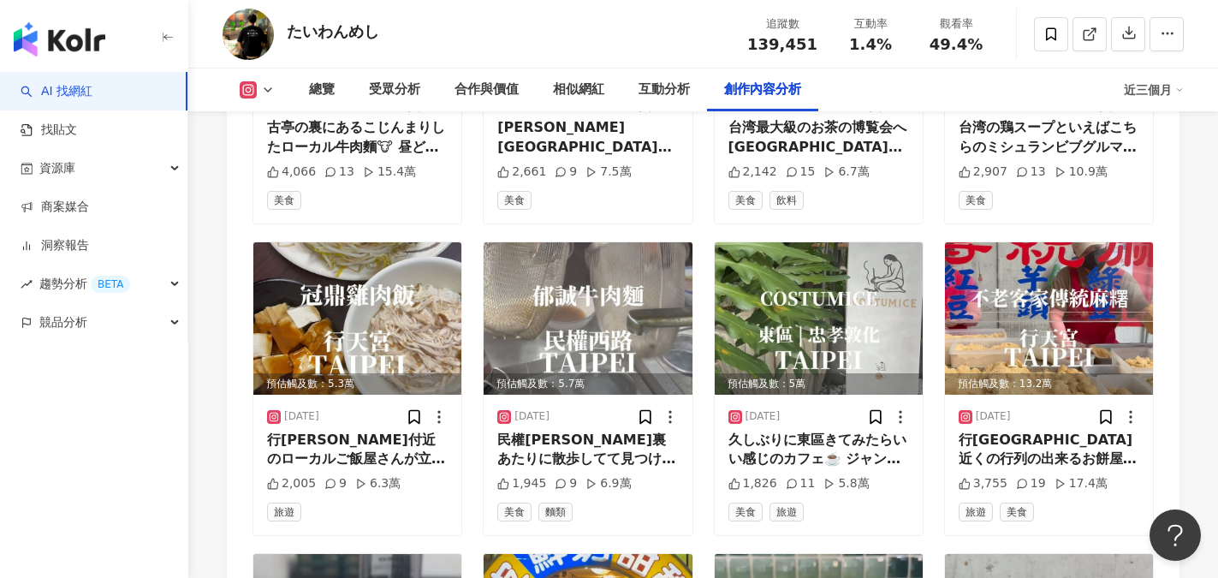
click at [963, 110] on div "總覽 受眾分析 合作與價值 相似網紅 互動分析 創作內容分析" at bounding box center [708, 89] width 832 height 43
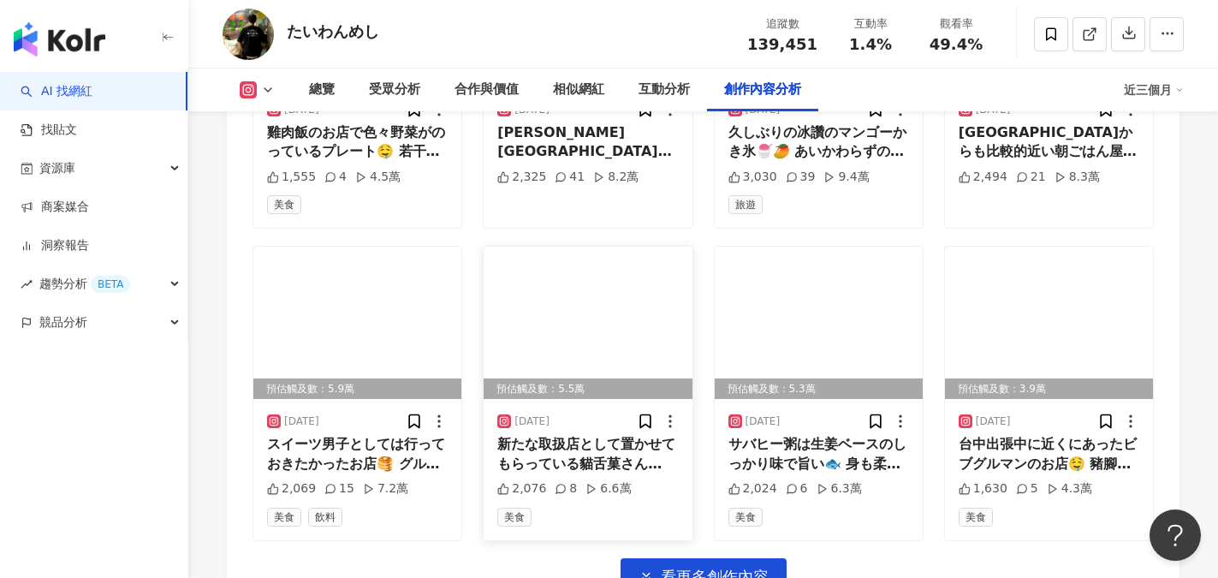
scroll to position [19100, 0]
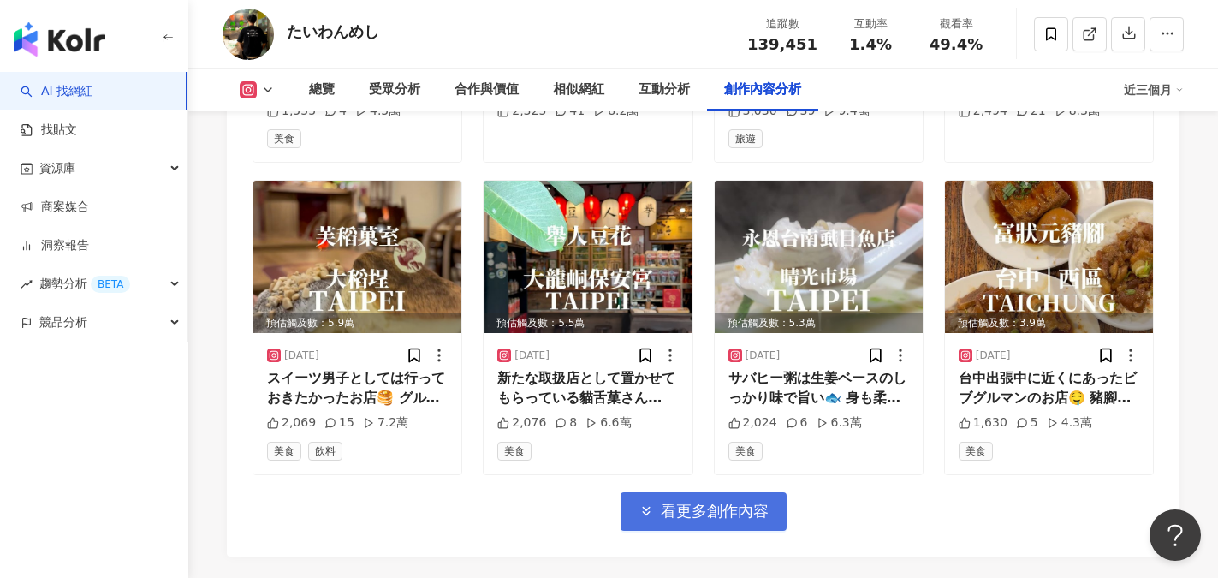
click at [741, 516] on span "看更多創作內容" at bounding box center [715, 510] width 108 height 19
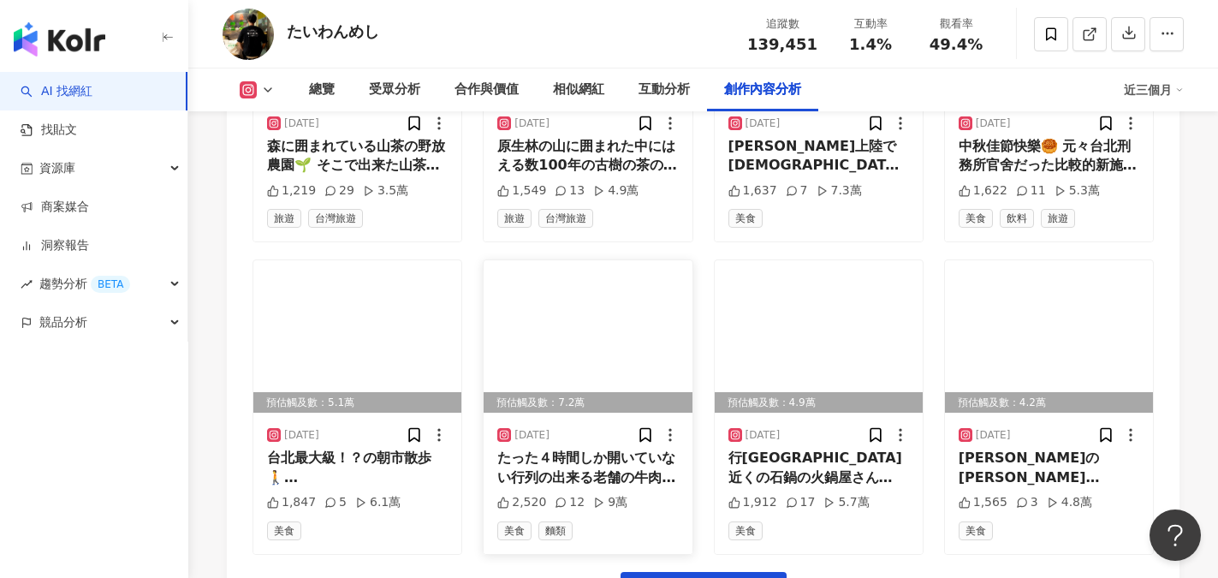
scroll to position [20127, 0]
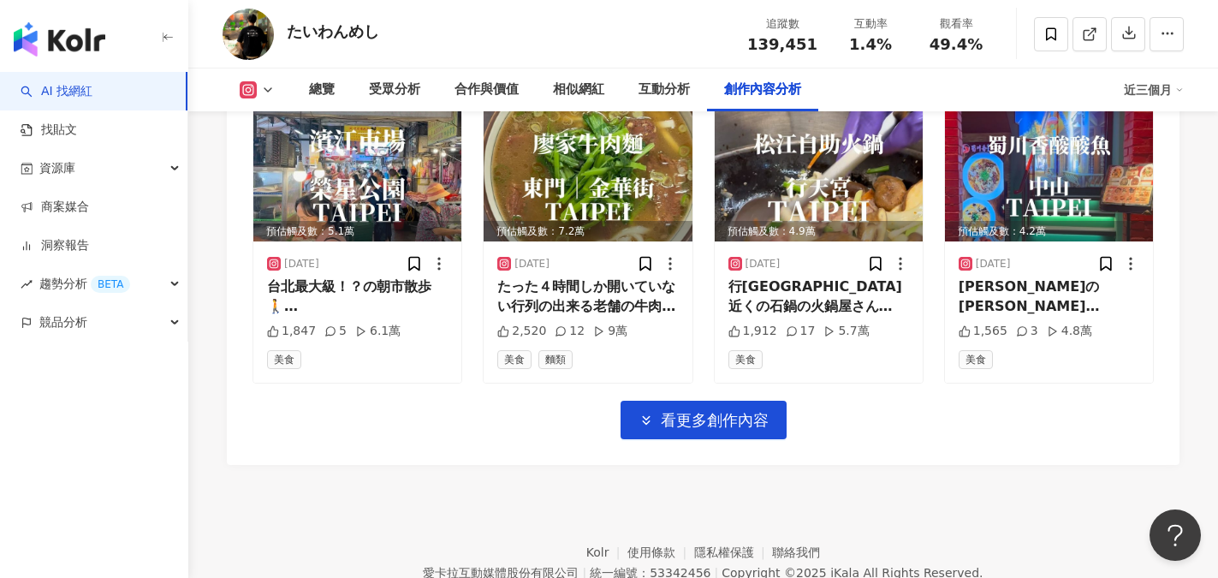
click at [736, 418] on span "看更多創作內容" at bounding box center [715, 420] width 108 height 19
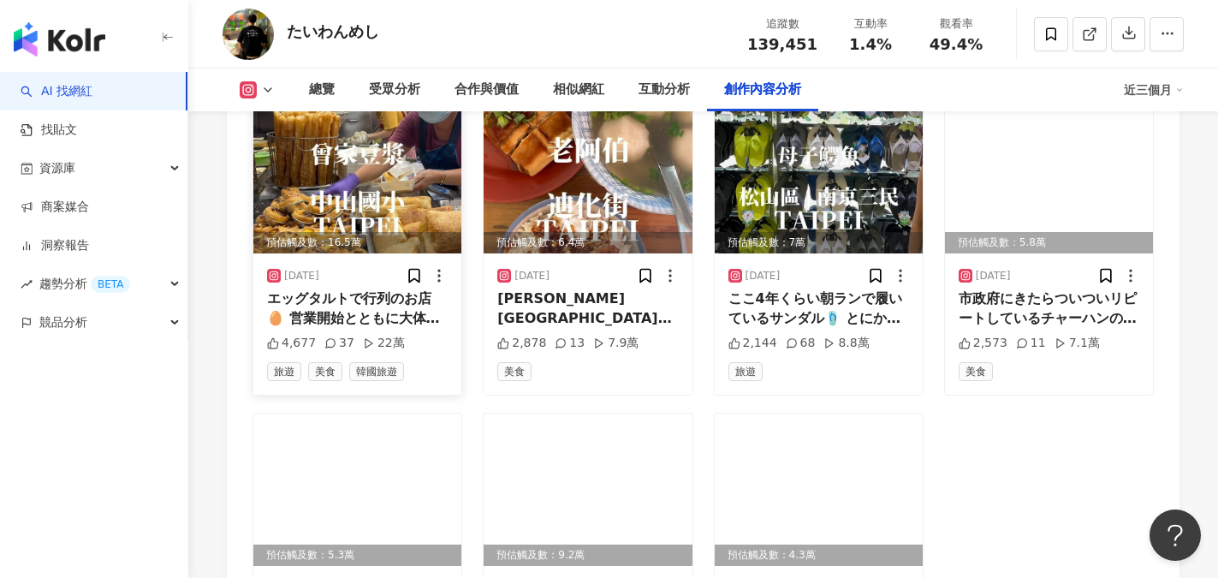
scroll to position [20653, 0]
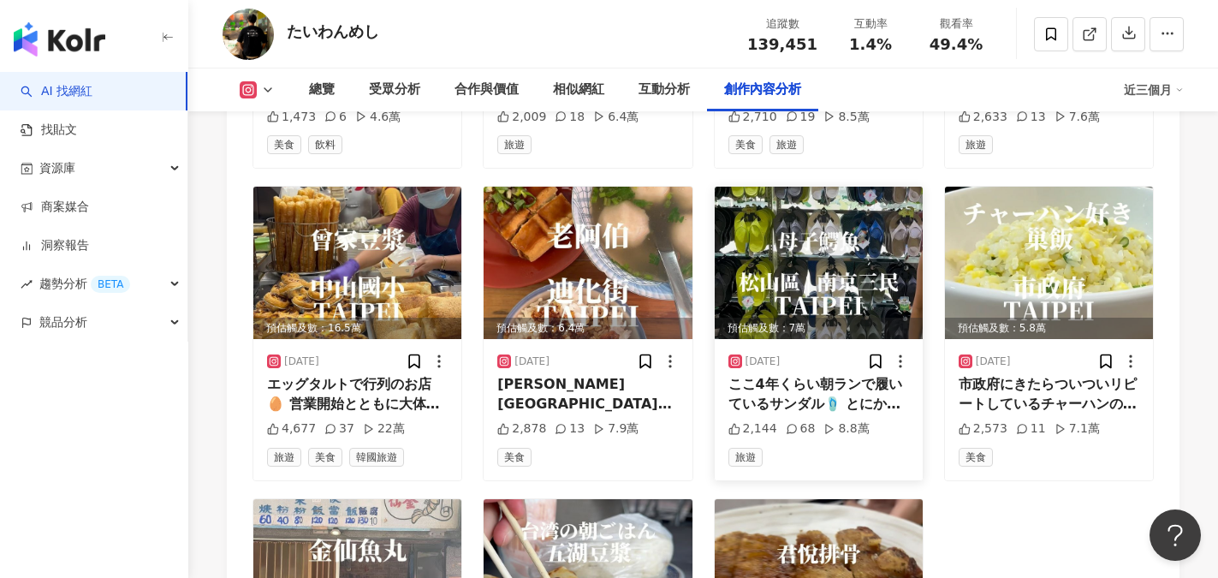
click at [828, 258] on img at bounding box center [818, 263] width 208 height 152
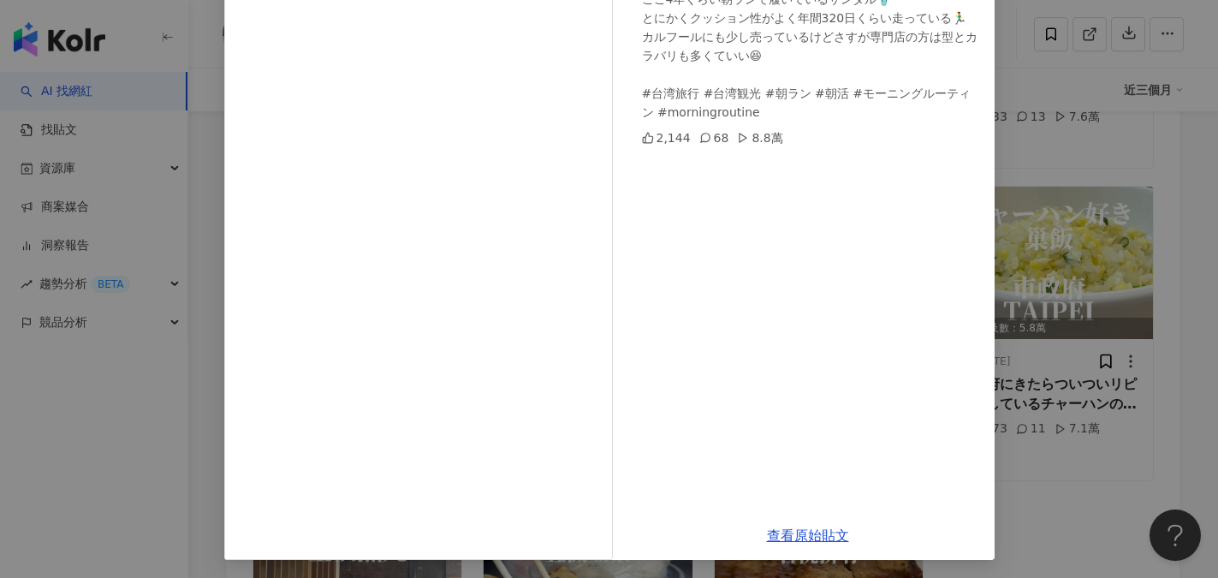
scroll to position [190, 0]
